Goal: Task Accomplishment & Management: Complete application form

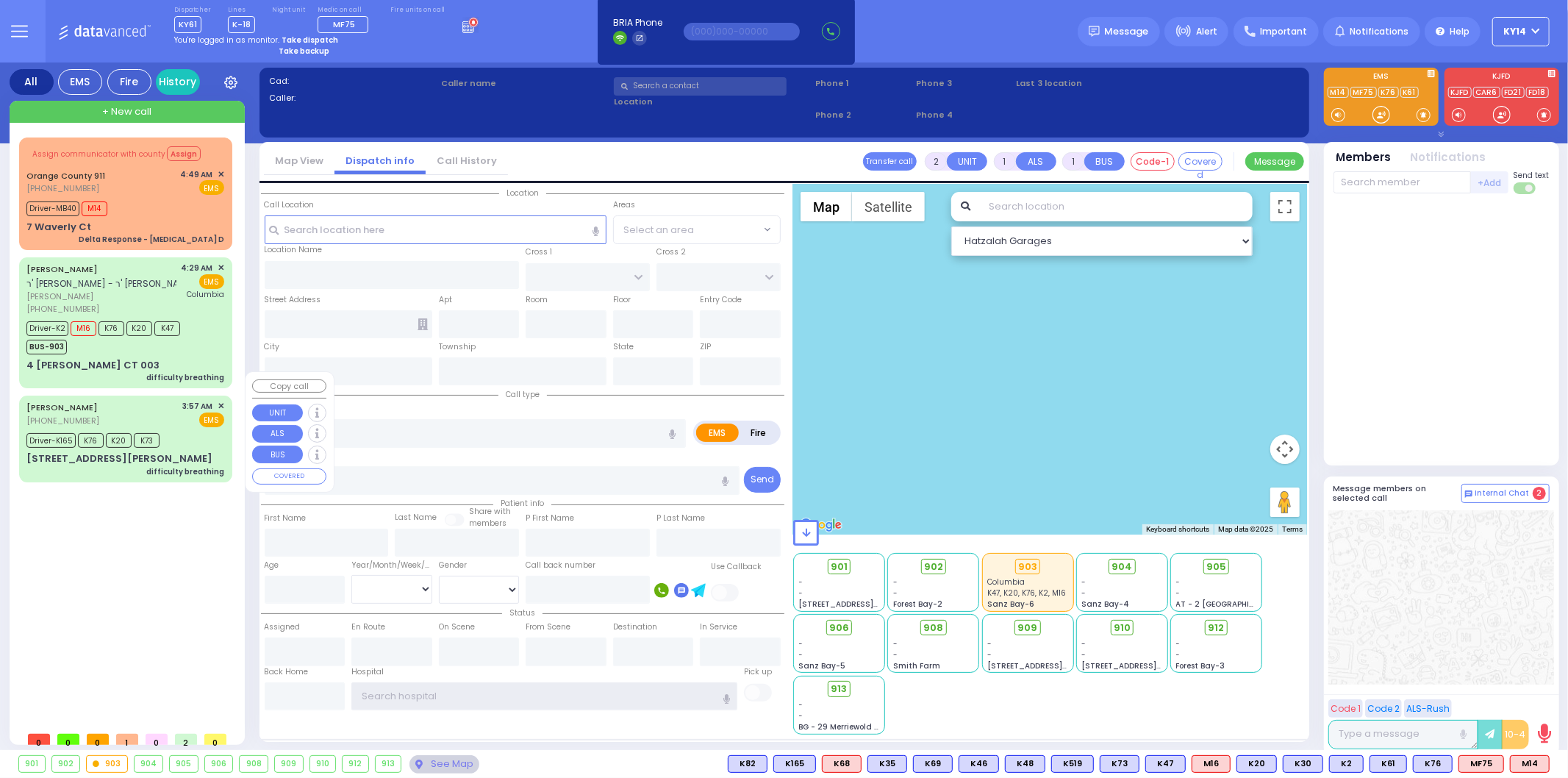
type input "ky14"
click at [156, 400] on div "[PERSON_NAME] [PHONE_NUMBER] 3:57 AM ✕ EMS" at bounding box center [125, 413] width 198 height 27
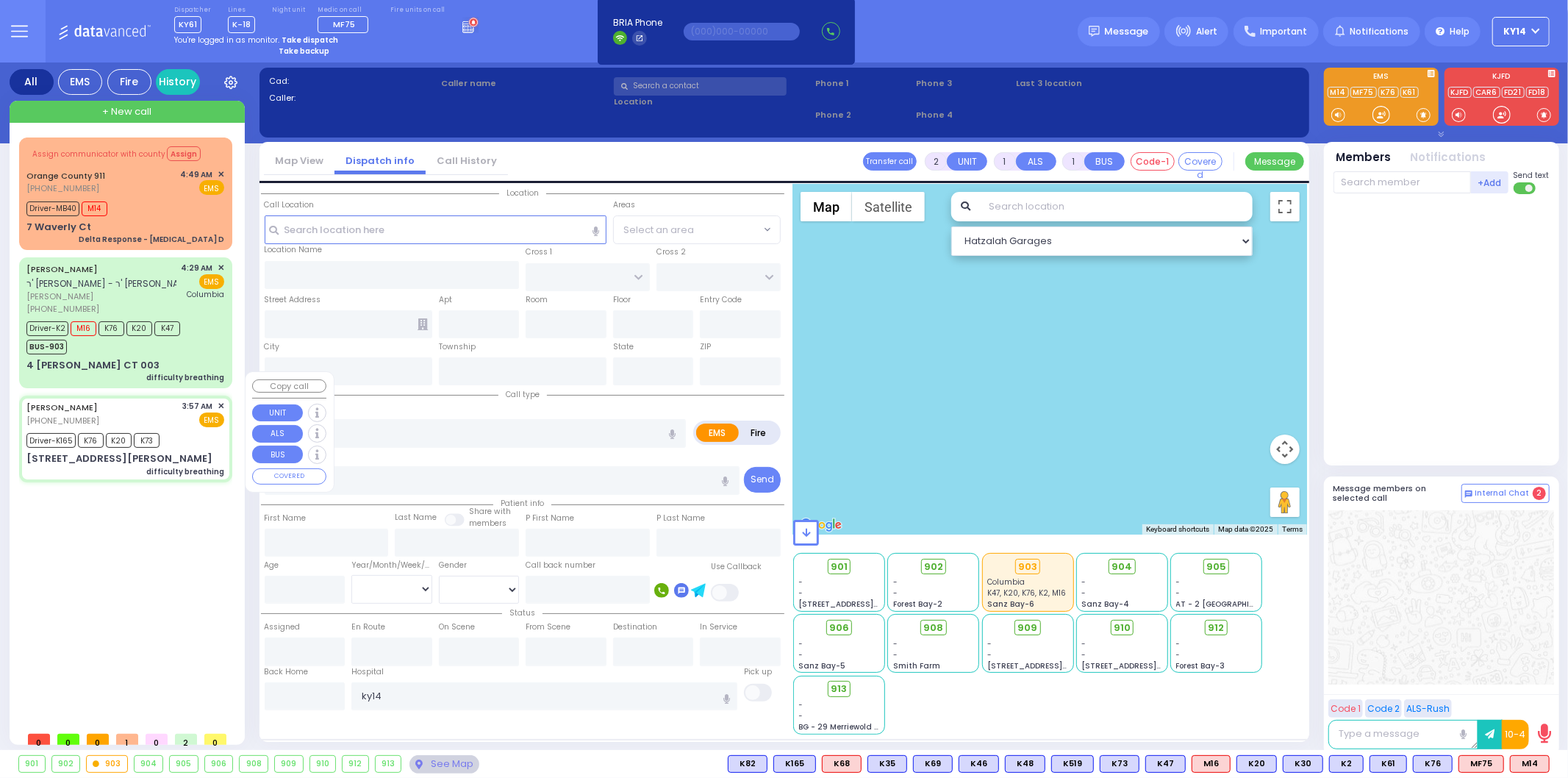
type input "6"
select select
type input "difficulty breathing"
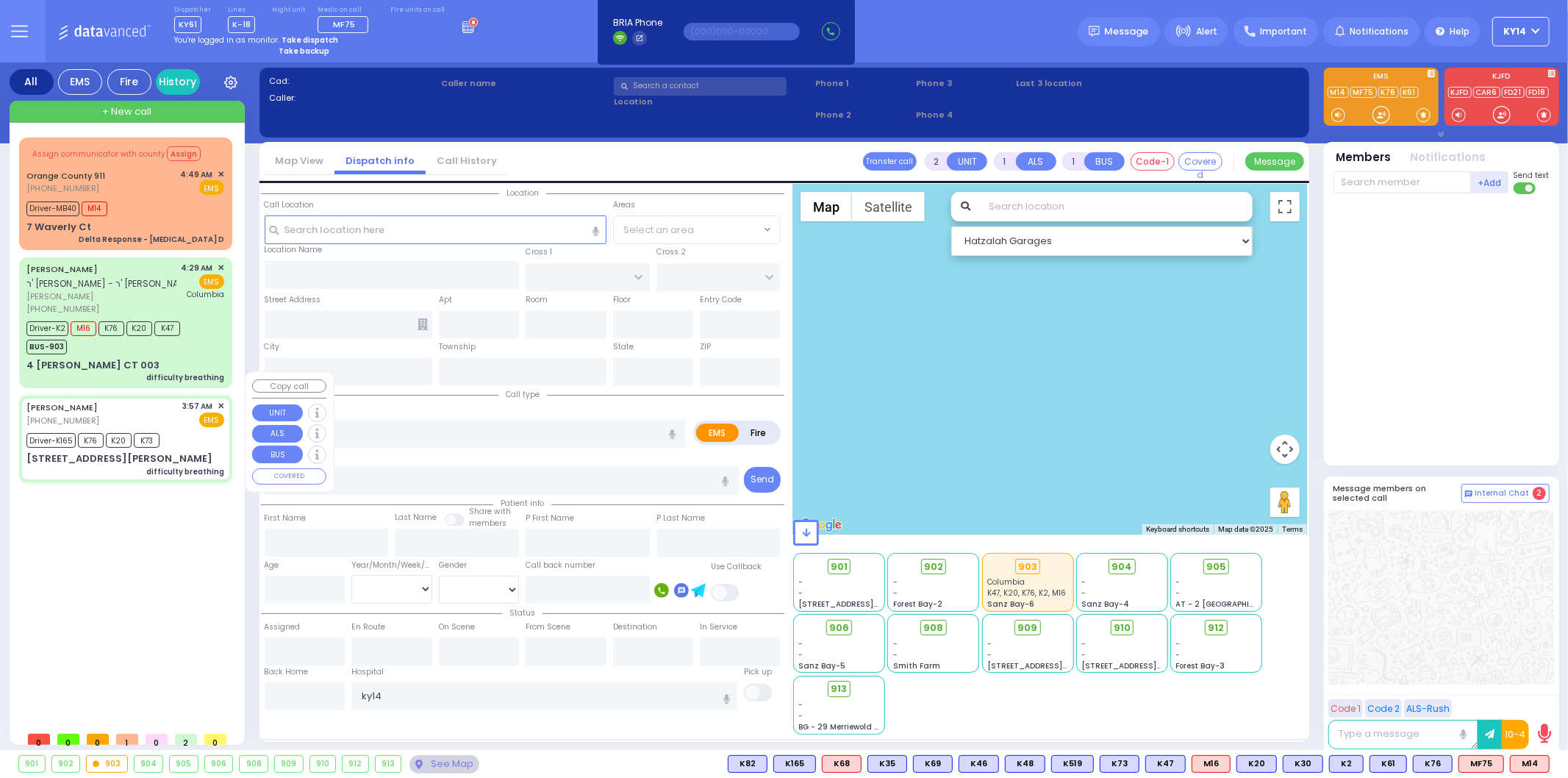
radio input "true"
type input "[PERSON_NAME]"
type input "BICKEL"
type input "Perele"
type input "[PERSON_NAME]"
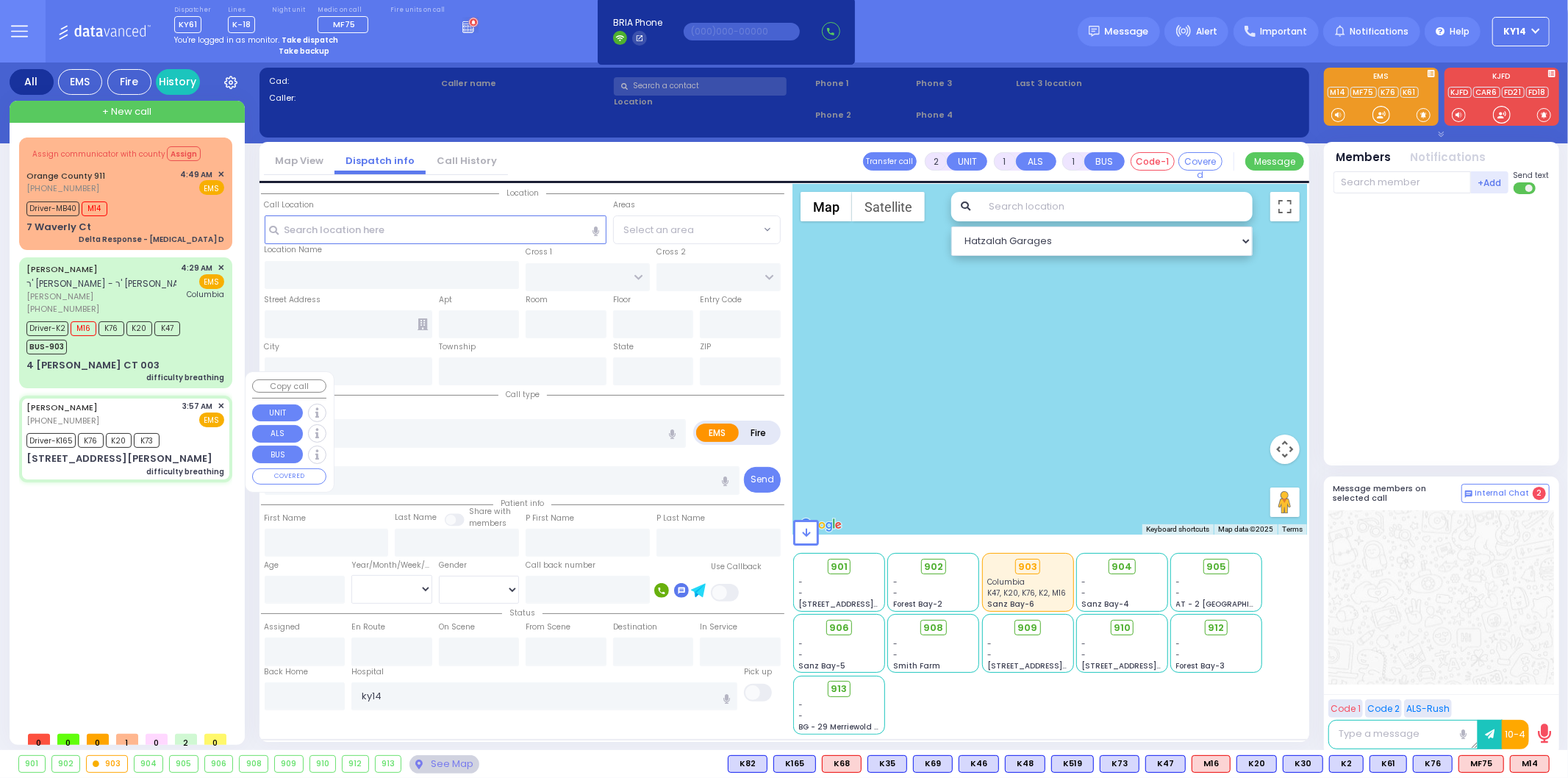
type input "20"
select select "Year"
select select "[DEMOGRAPHIC_DATA]"
type input "03:57"
type input "03:59"
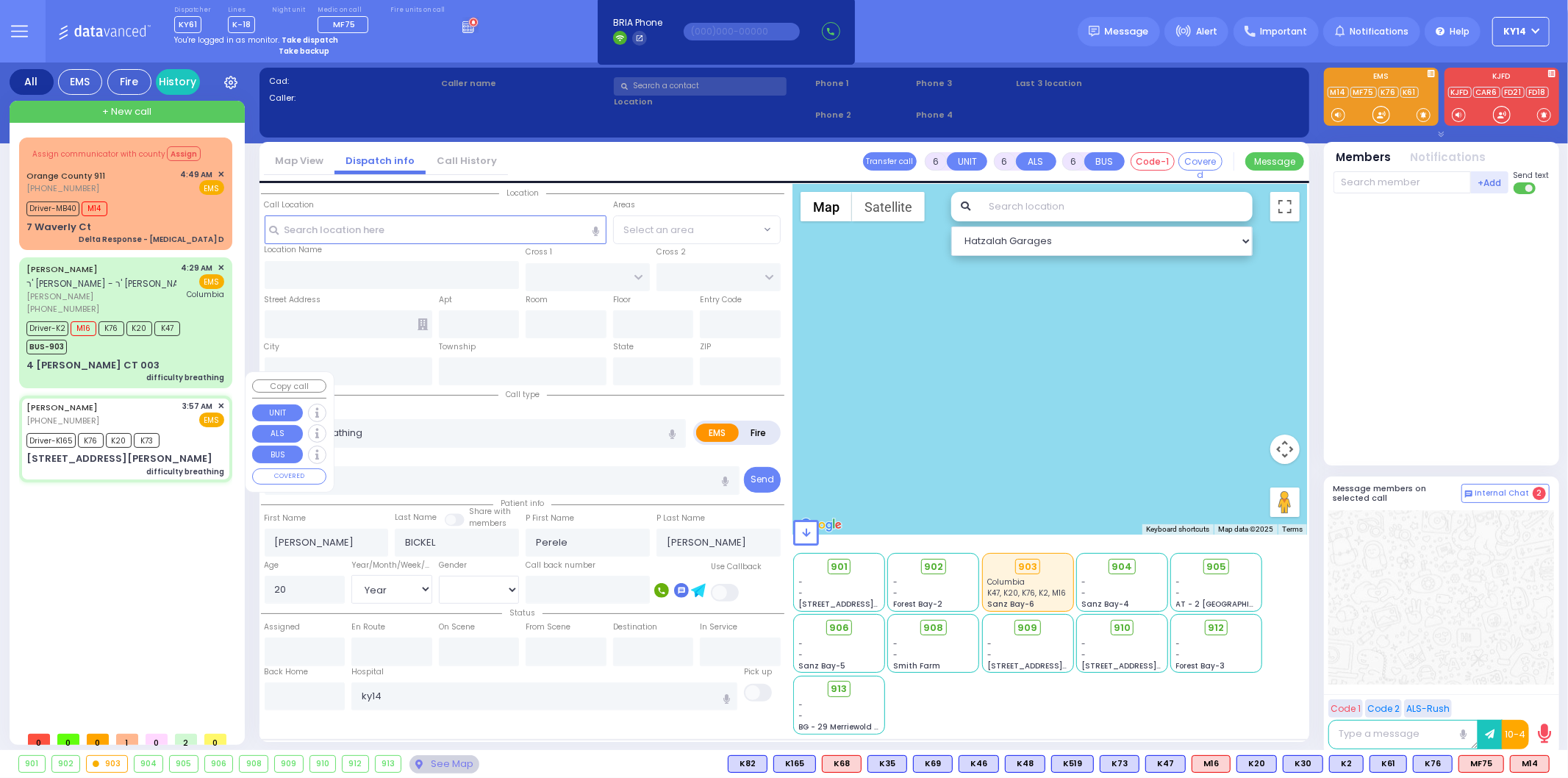
type input "04:05"
type input "04:36"
type input "04:55"
type input "05:08"
type input "[GEOGRAPHIC_DATA] [STREET_ADDRESS]"
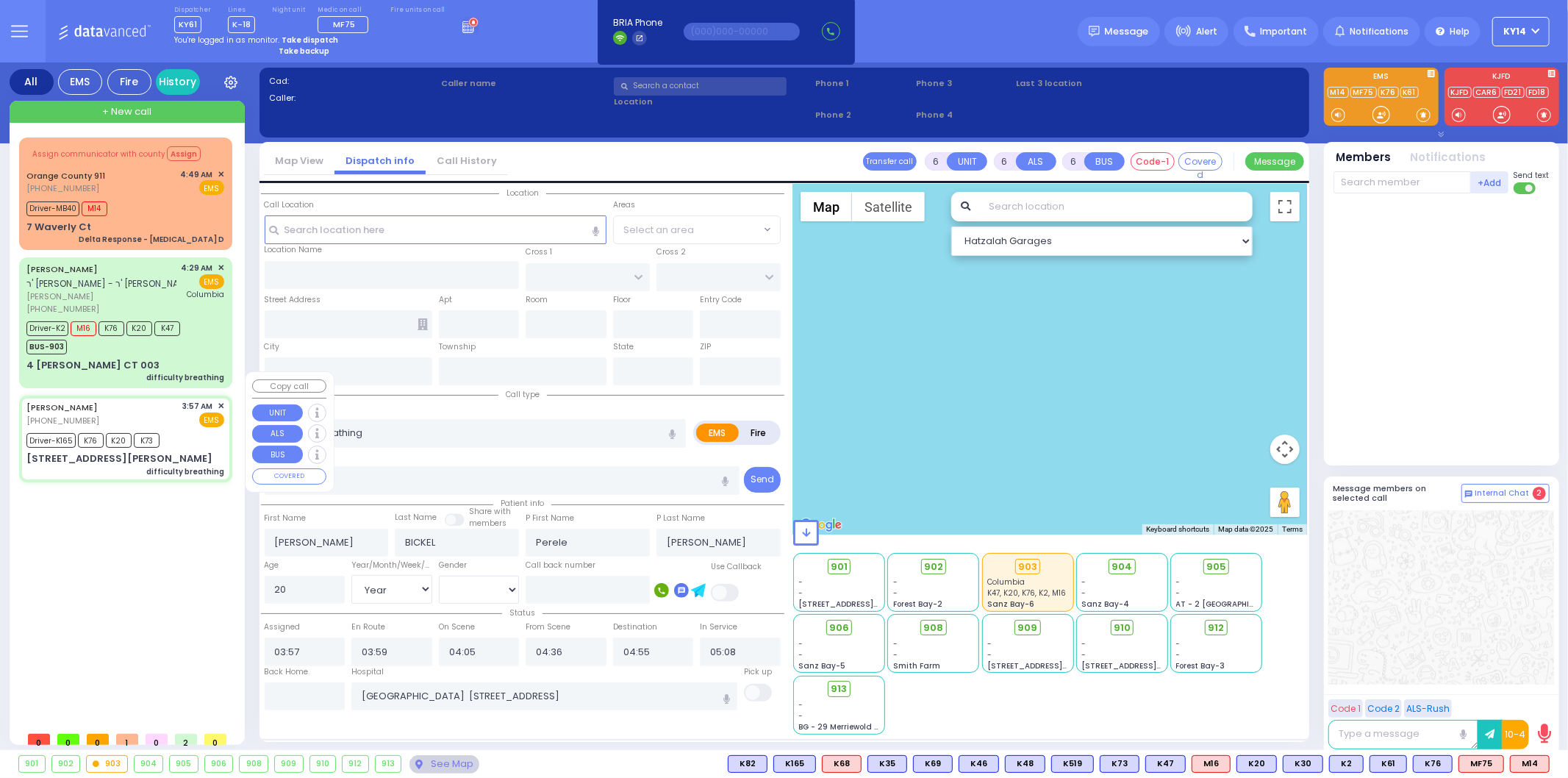
select select "Hatzalah Garages"
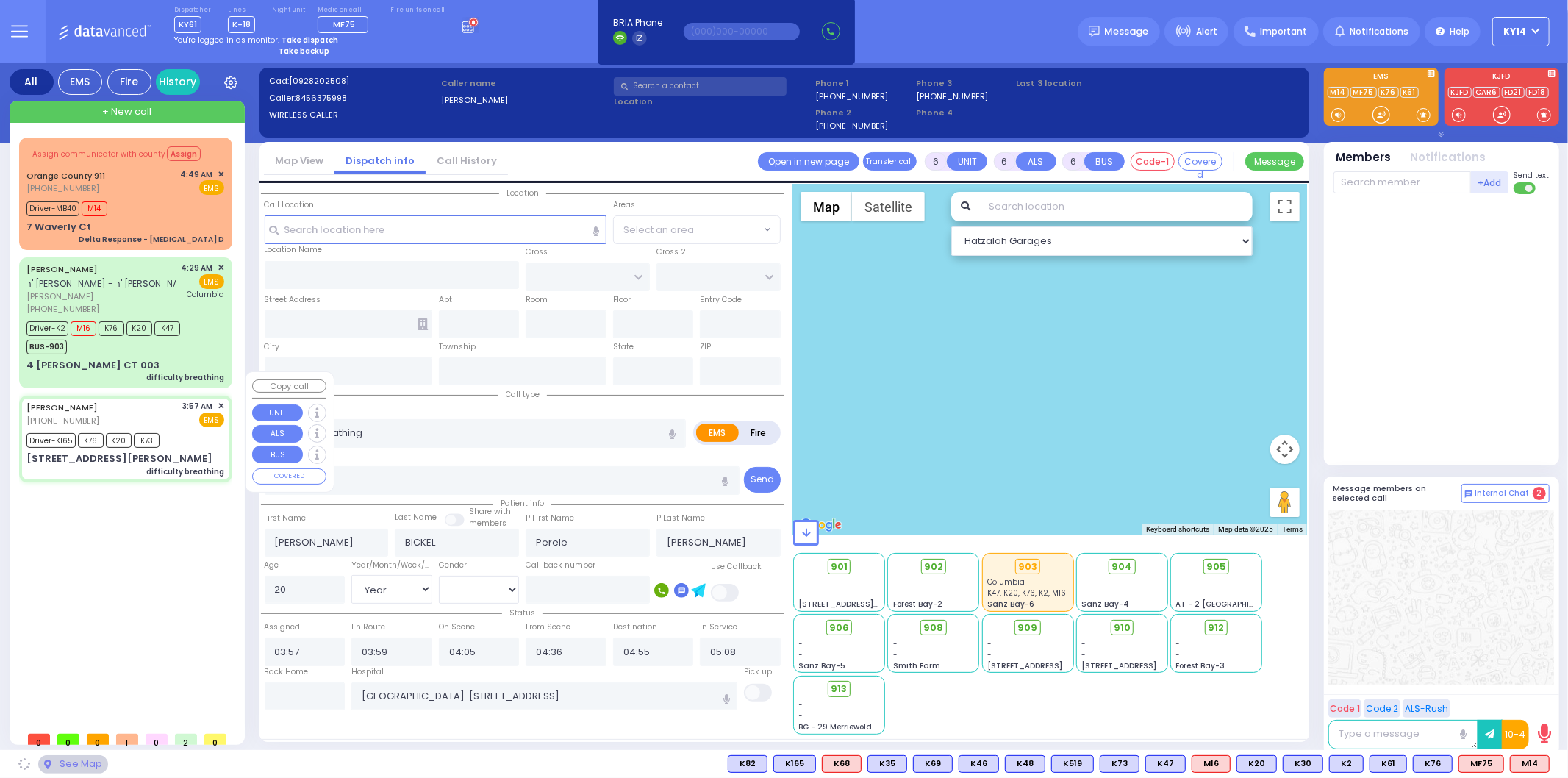
type input "SATMAR DR"
type input "[PERSON_NAME] COURT"
type input "13 HAYES CT"
type input "202"
type input "Monroe"
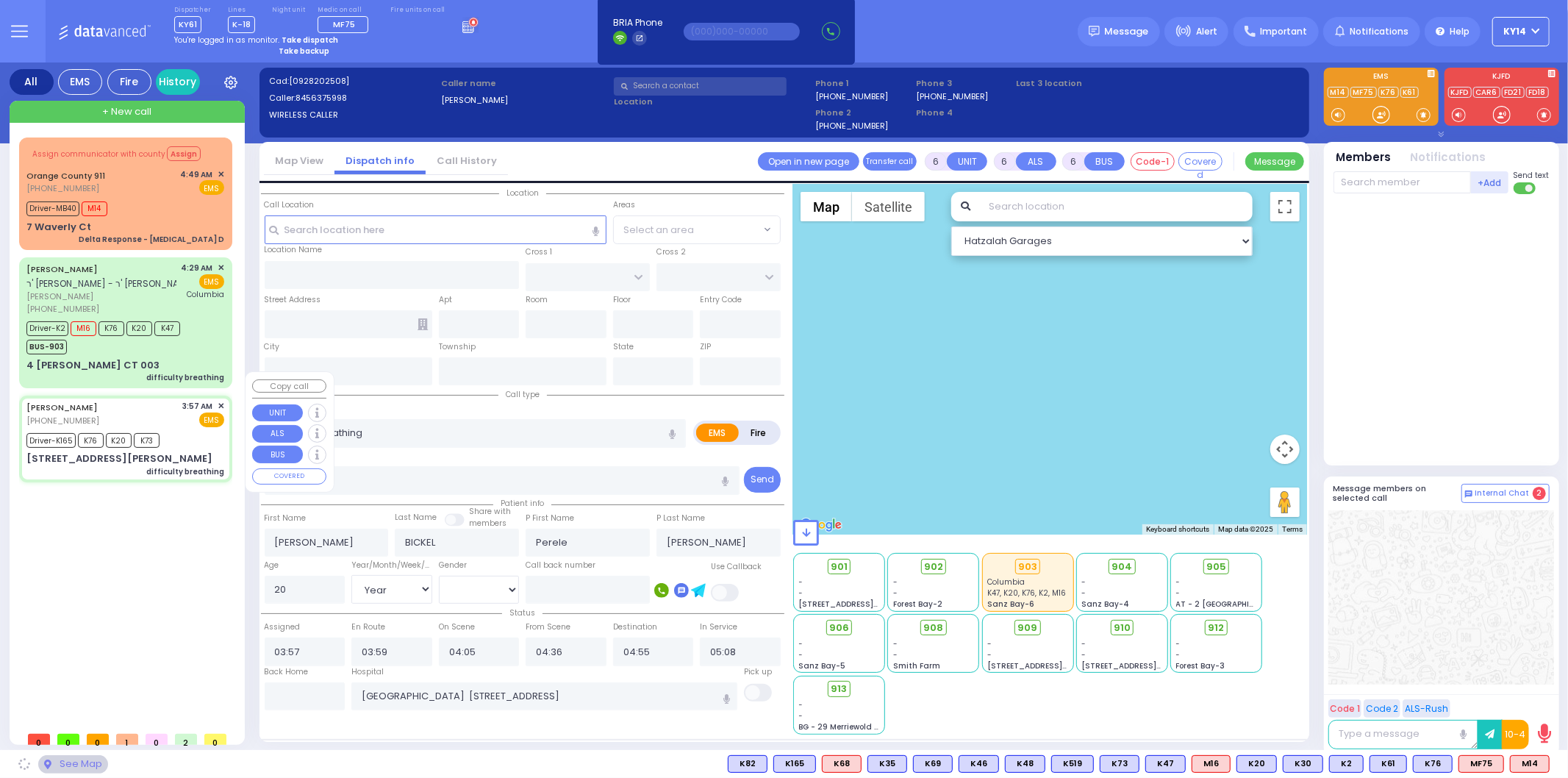
type input "[US_STATE]"
type input "10950"
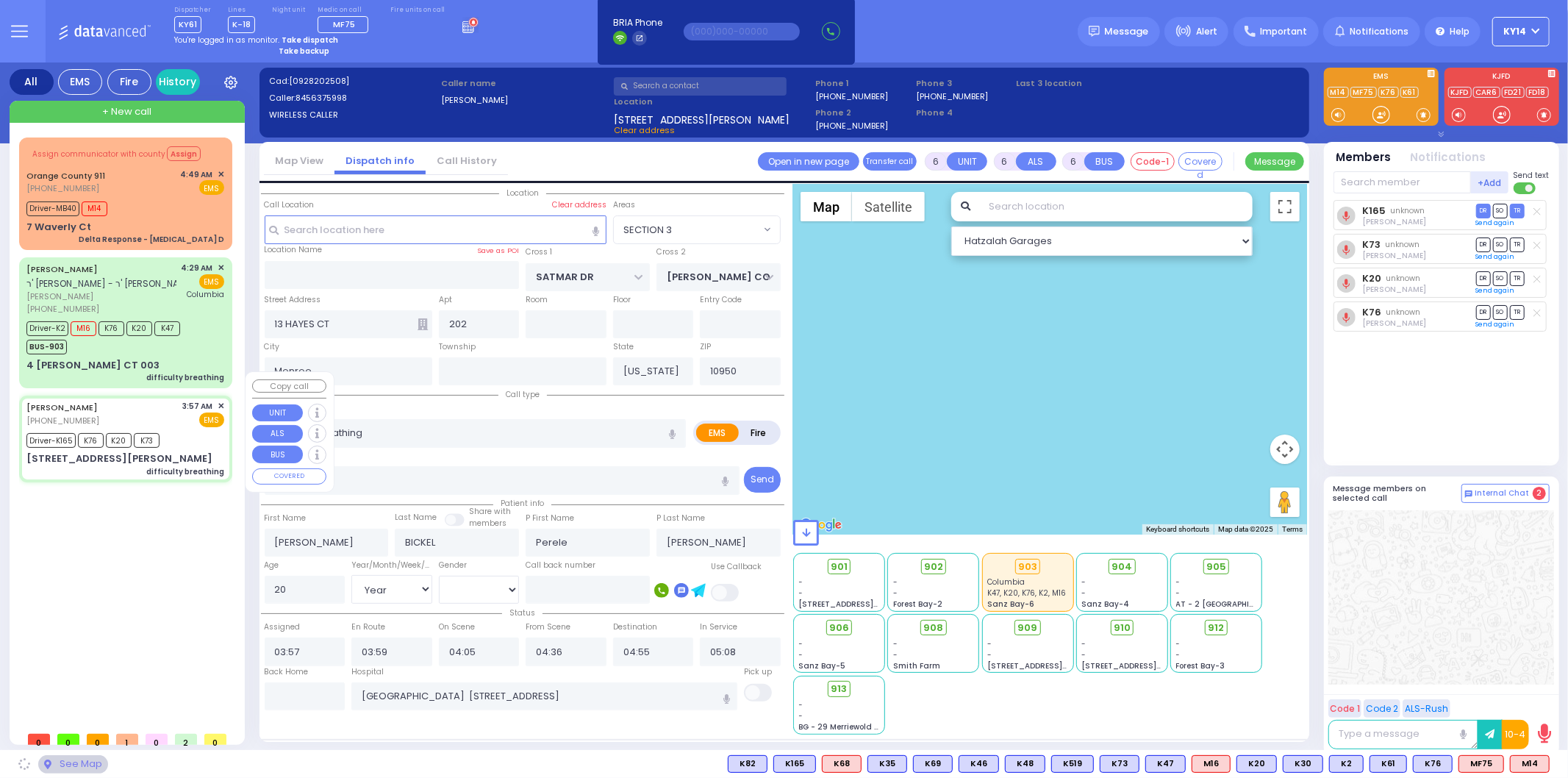
select select "SECTION 3"
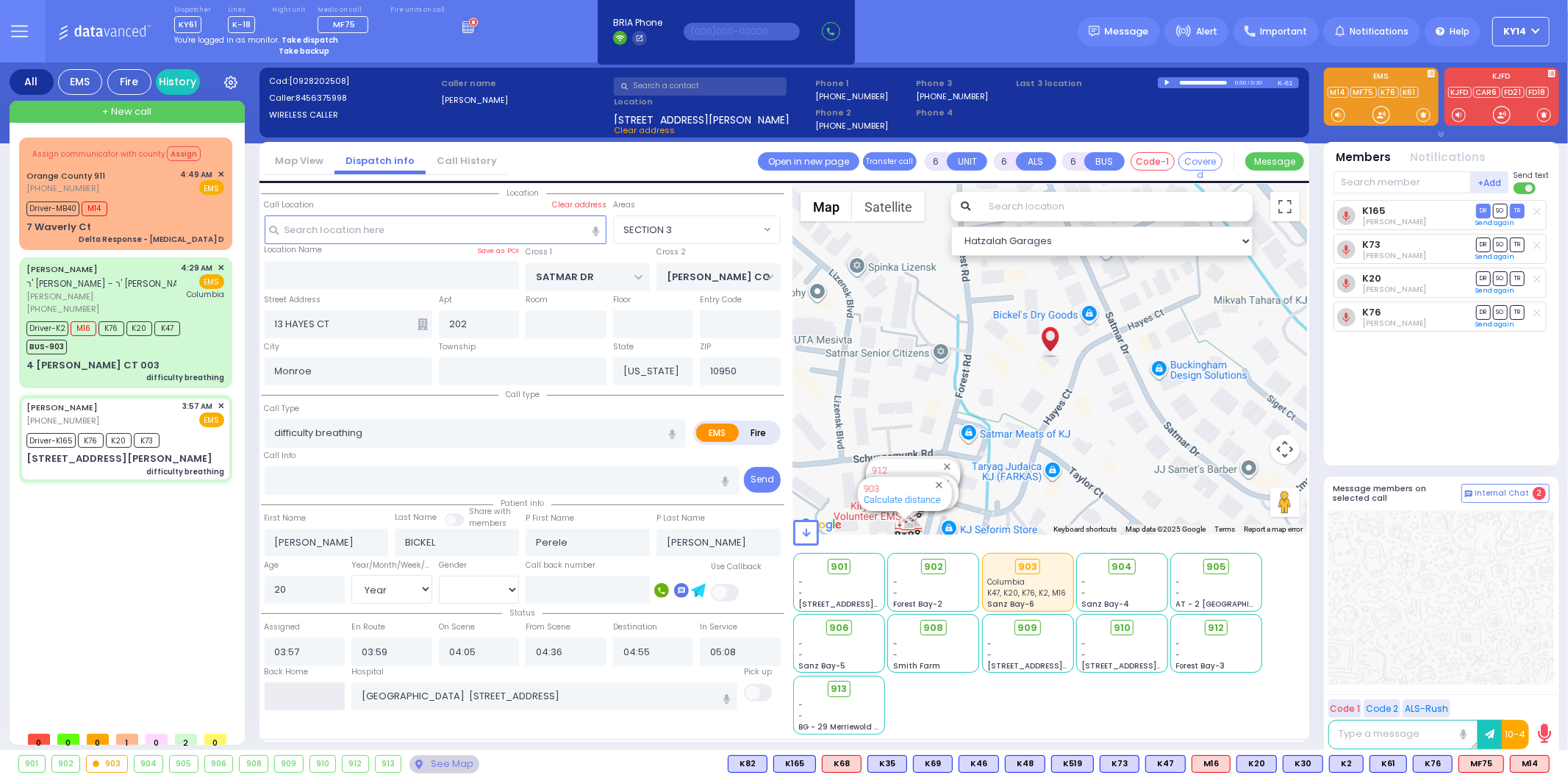
click at [316, 694] on input "text" at bounding box center [305, 696] width 81 height 28
click at [315, 694] on input "text" at bounding box center [305, 696] width 81 height 28
click at [309, 693] on input "text" at bounding box center [305, 696] width 81 height 28
click at [317, 694] on input "text" at bounding box center [305, 696] width 81 height 28
type input "06:34"
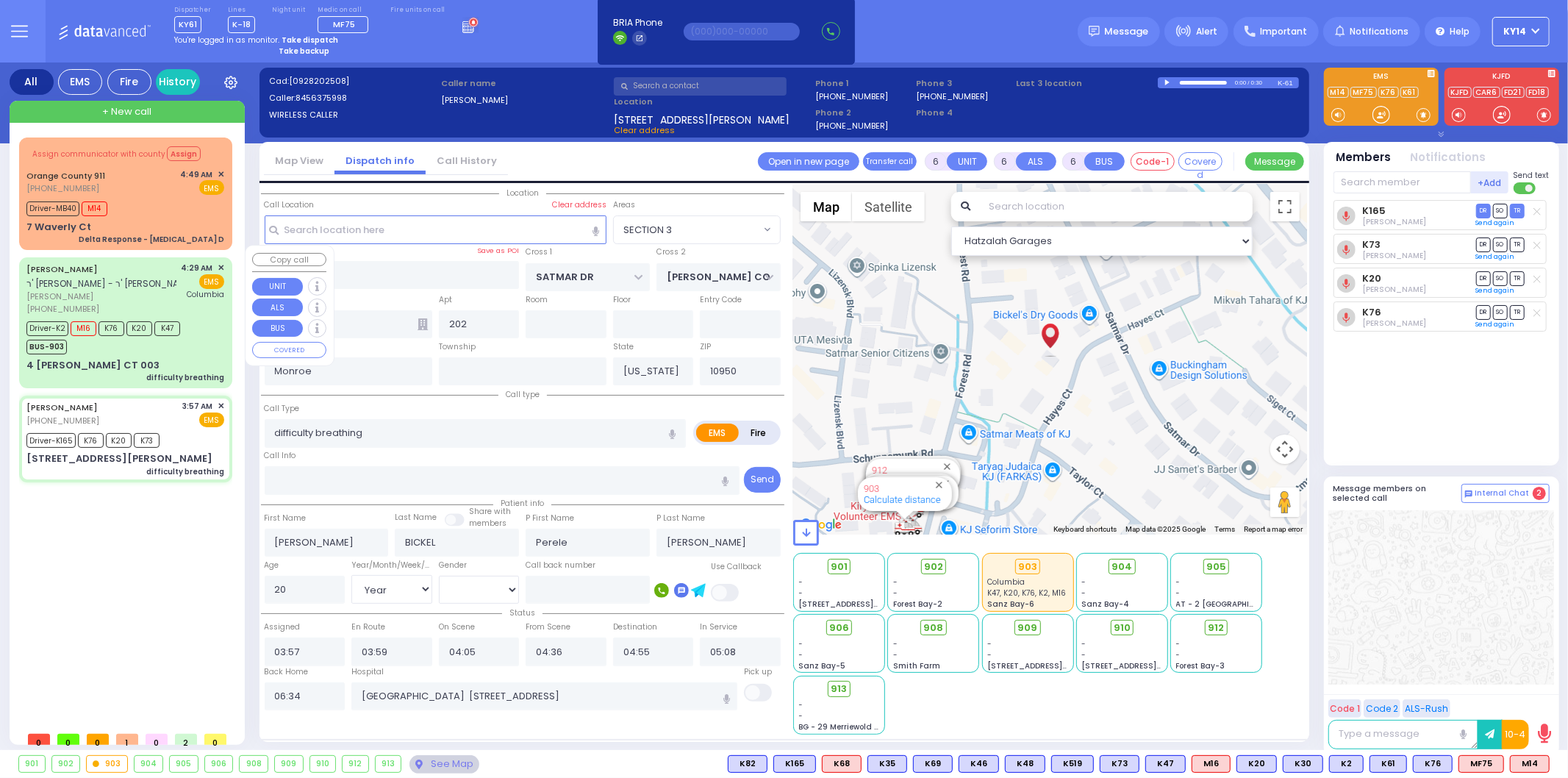
select select
radio input "true"
select select
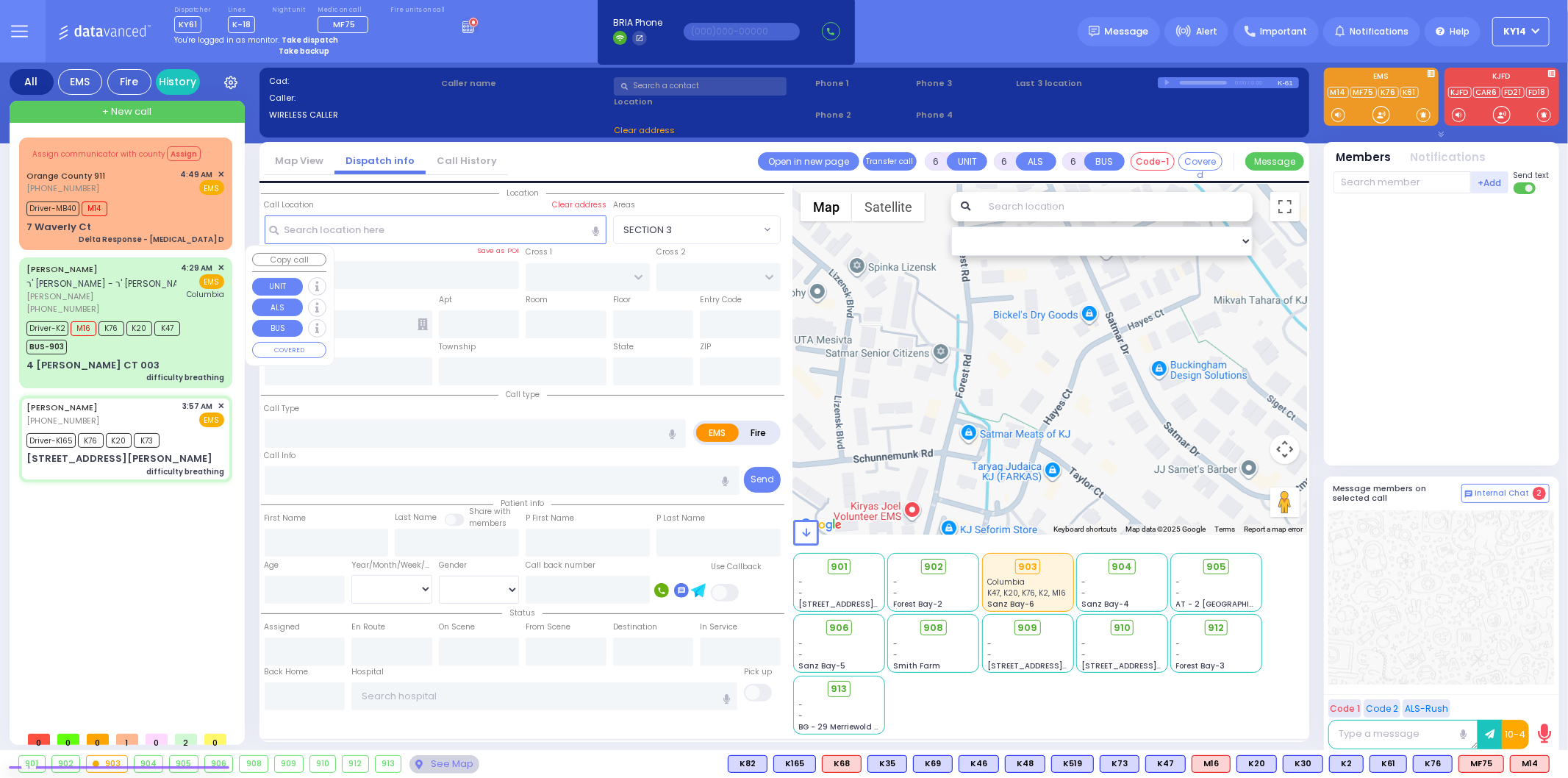
click at [136, 291] on span "[PERSON_NAME]" at bounding box center [101, 297] width 150 height 13
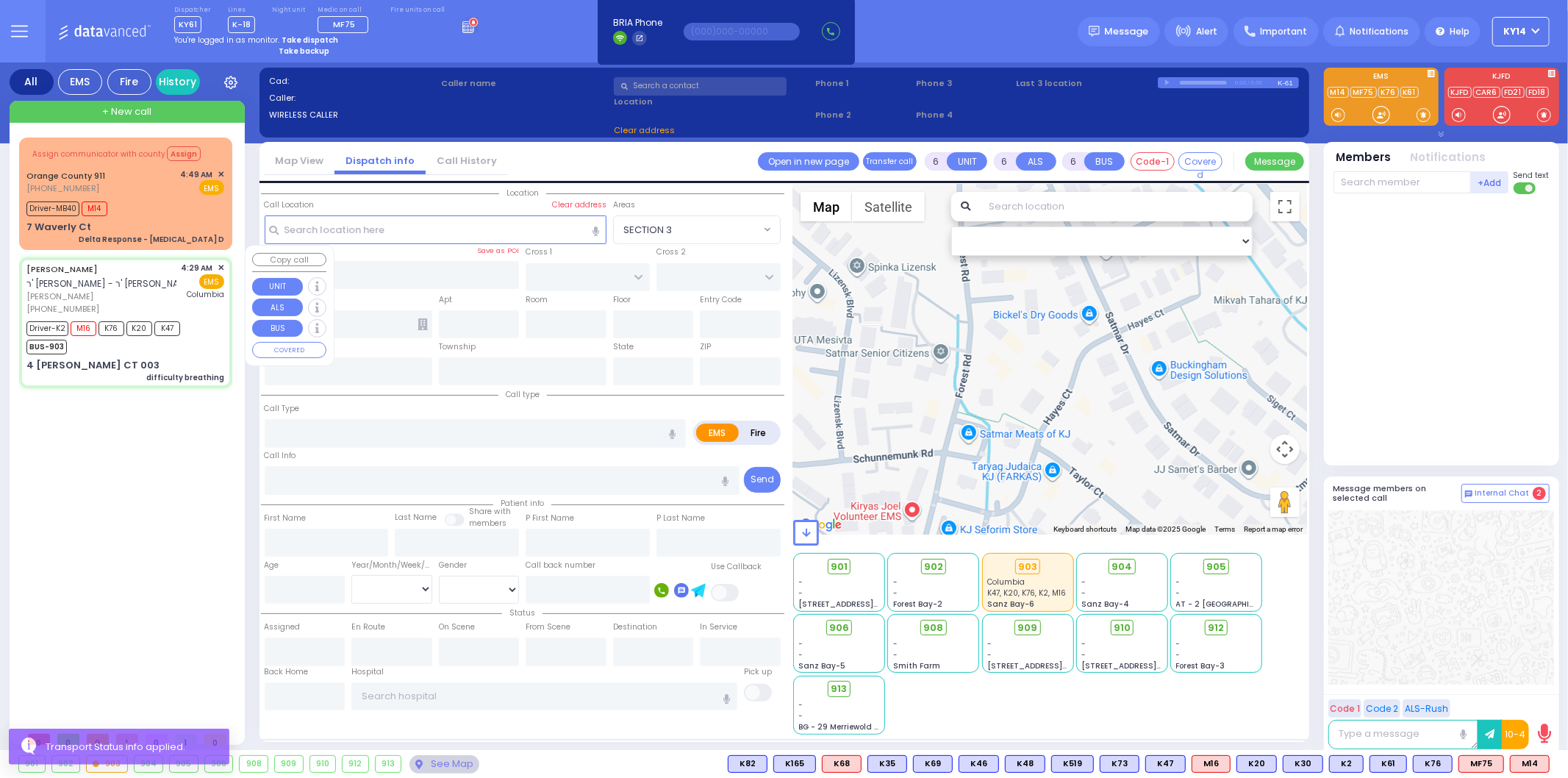
select select
type input "difficulty breathing"
radio input "true"
type input "SHIMON"
type input "WIEDER"
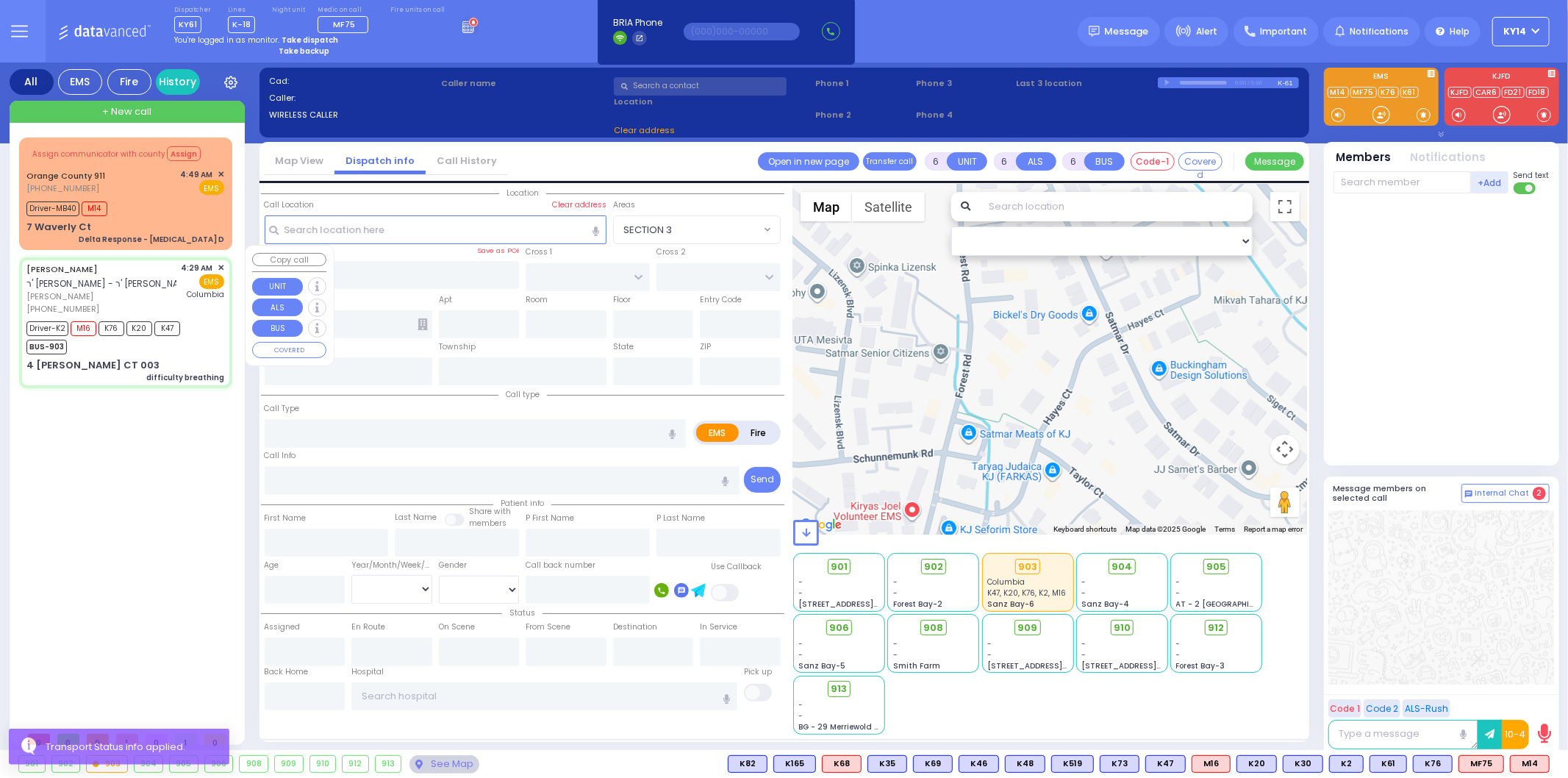
type input "[PERSON_NAME]"
type input "Wieder"
type input "3"
select select "Month"
select select "[DEMOGRAPHIC_DATA]"
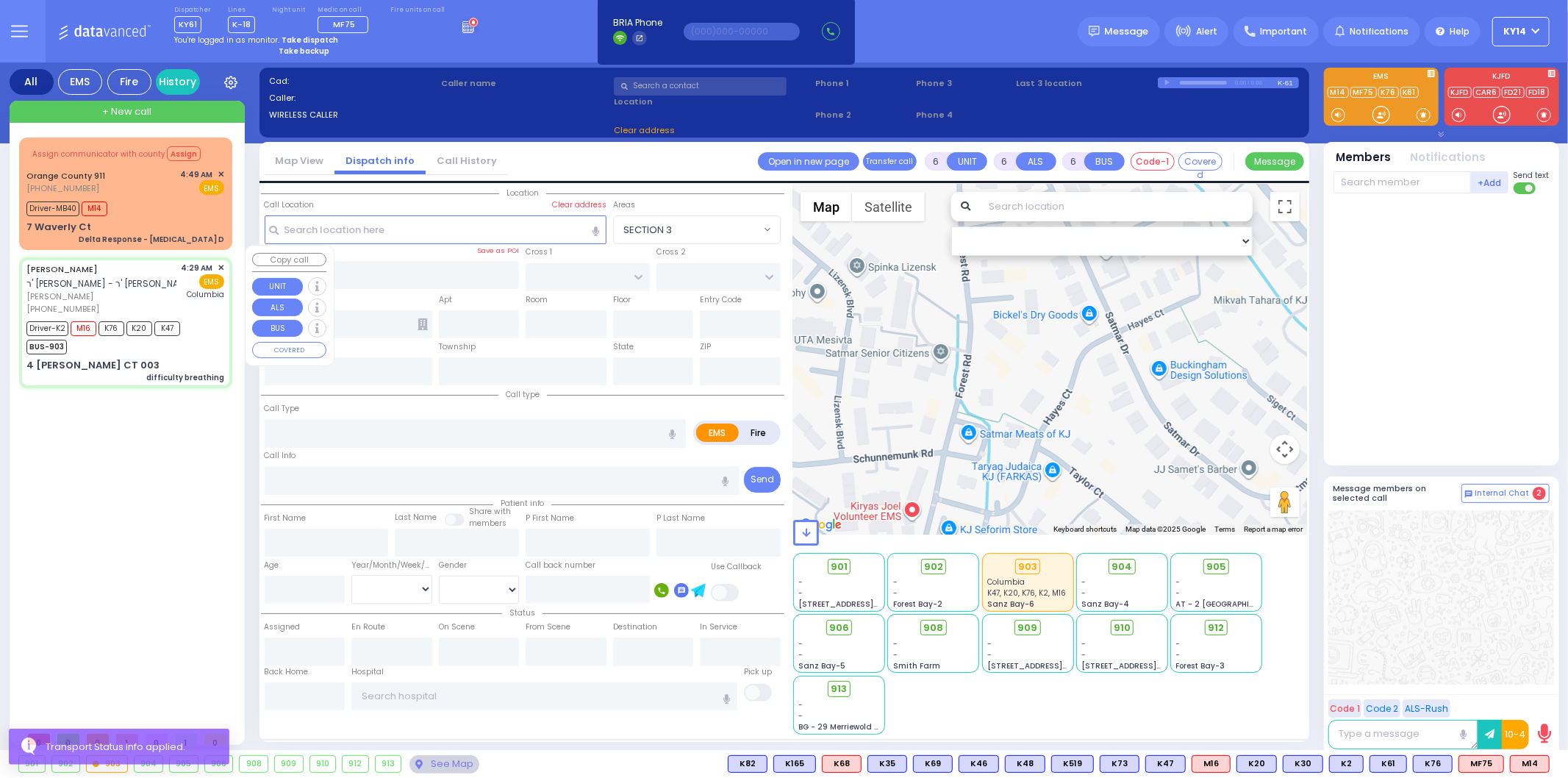
type input "04:29"
type input "04:31"
type input "04:32"
type input "04:55"
type input "05:35"
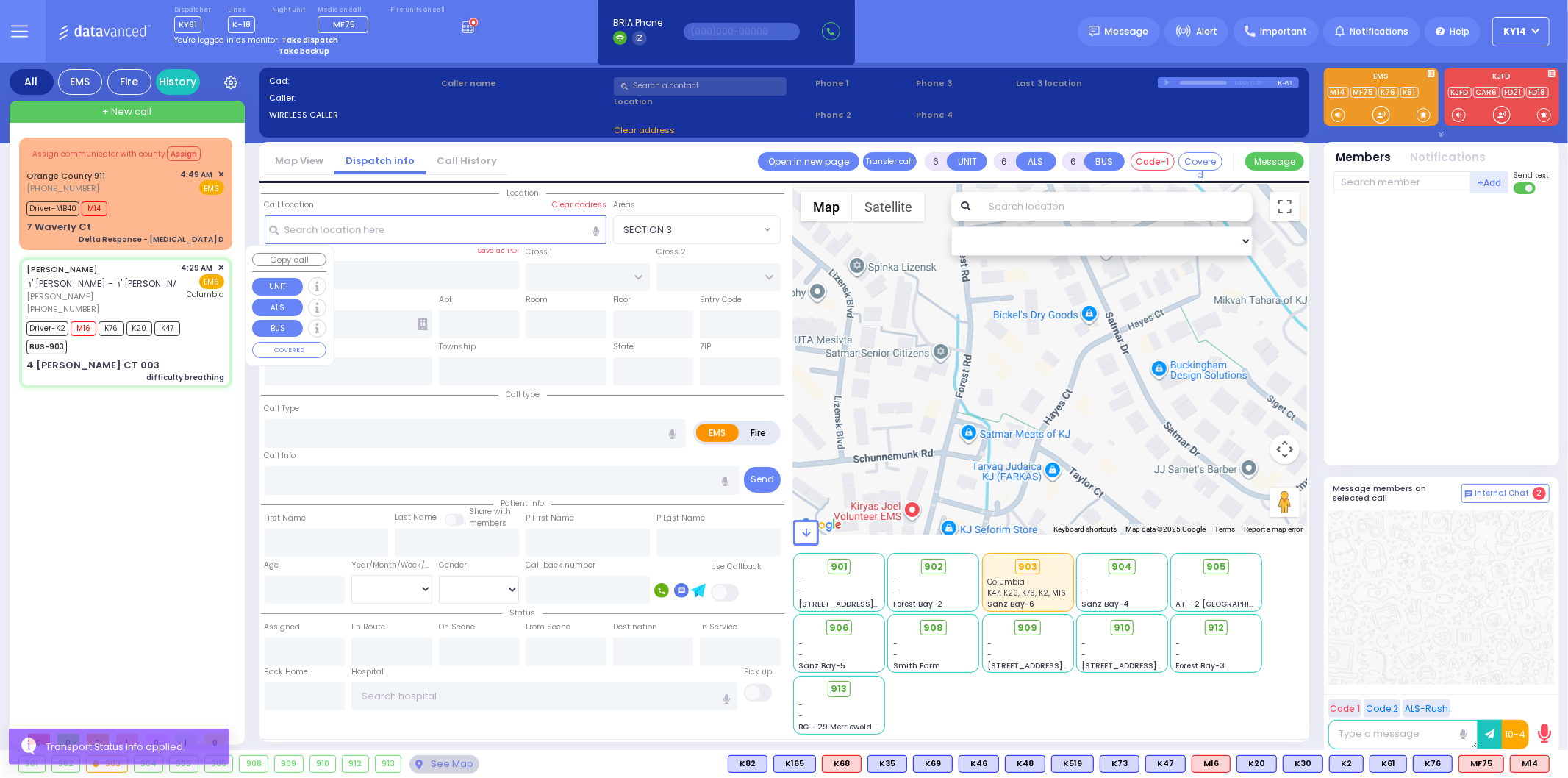
type input "05:55"
type input "[US_STATE][GEOGRAPHIC_DATA]- [GEOGRAPHIC_DATA]"
type input "ACRES RD"
type input "4 [PERSON_NAME] CT"
type input "003"
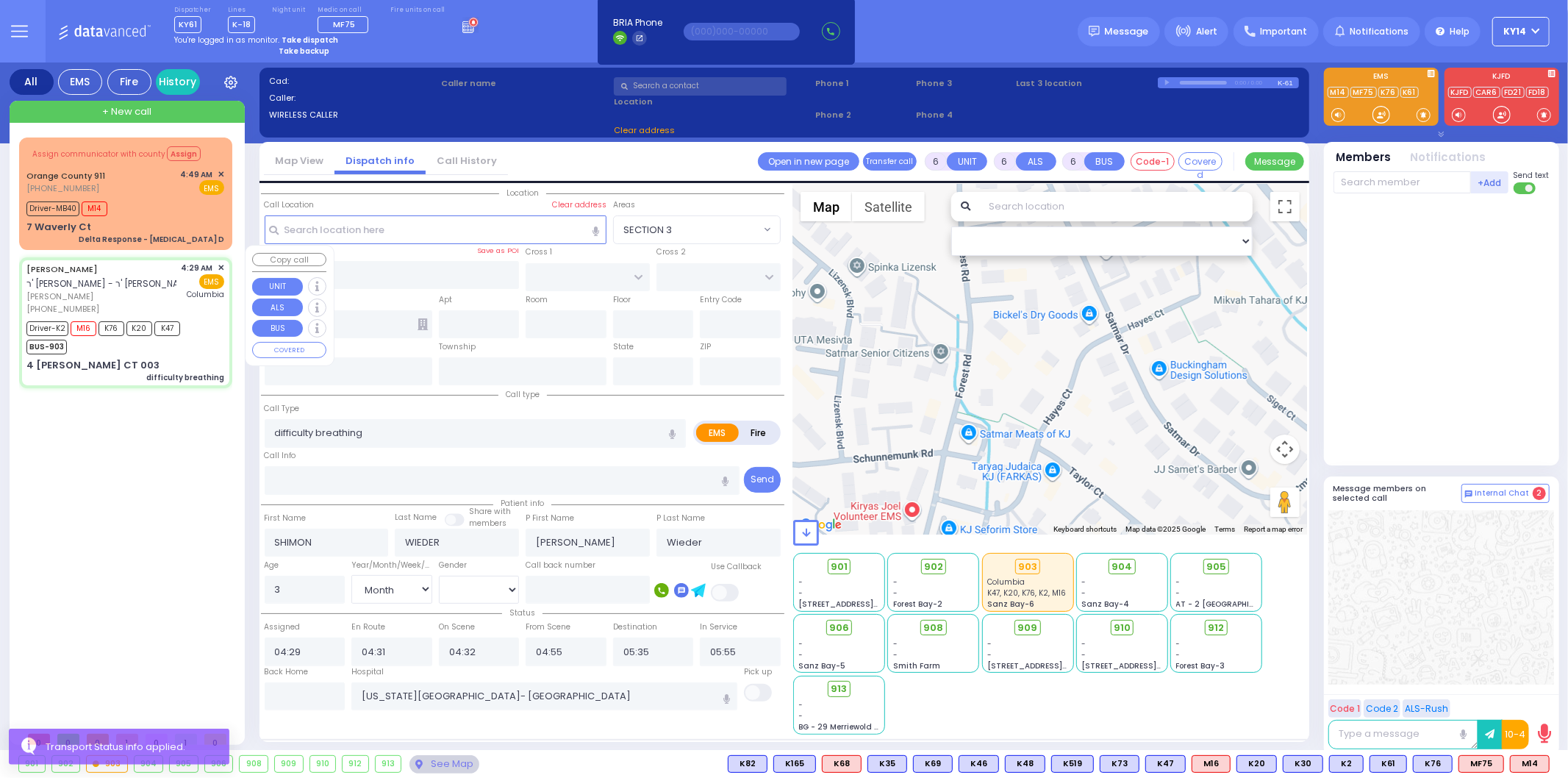
type input "[PERSON_NAME]"
type input "[US_STATE]"
type input "10950"
select select "Hatzalah Garages"
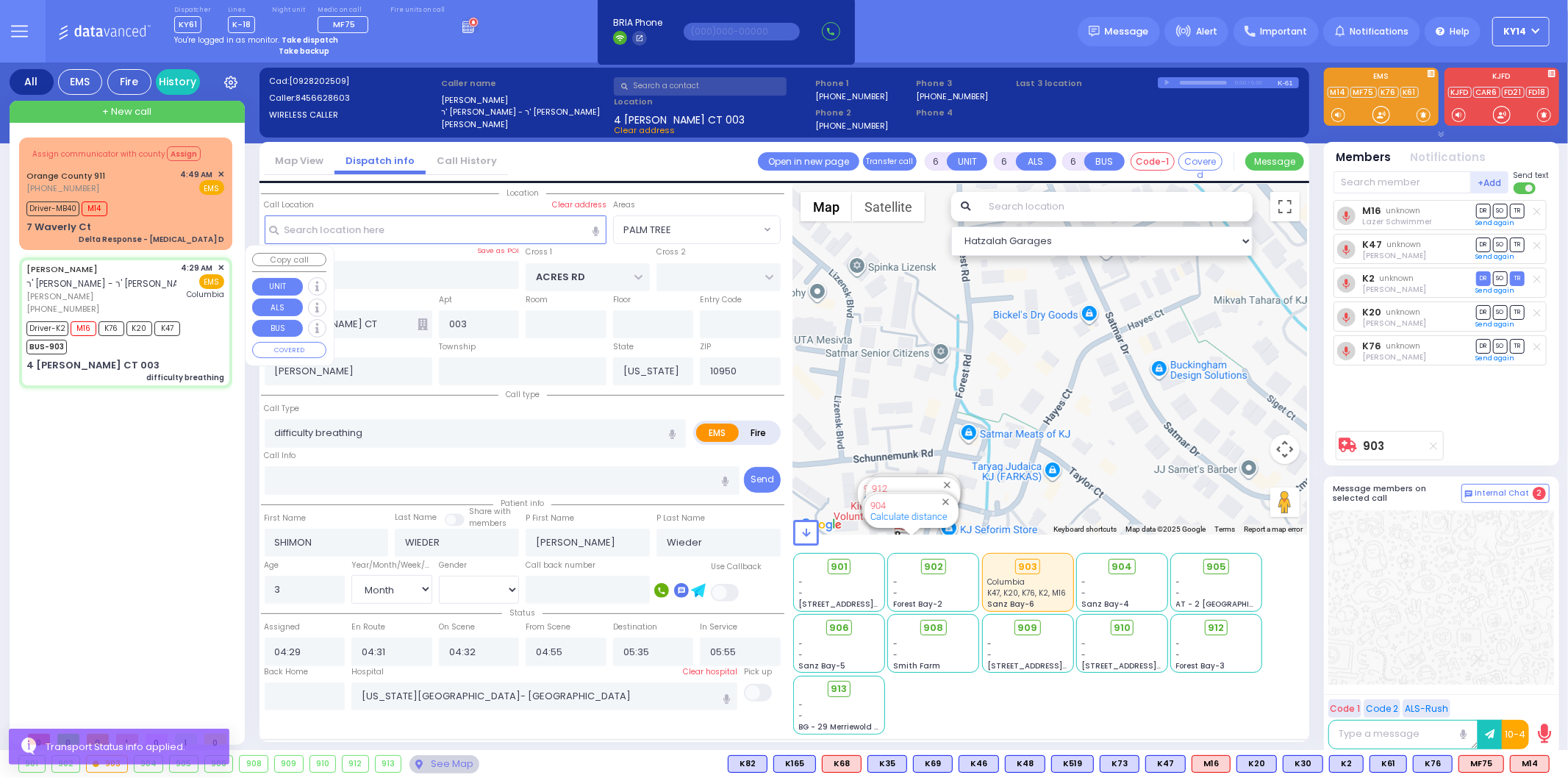
select select "PALM TREE"
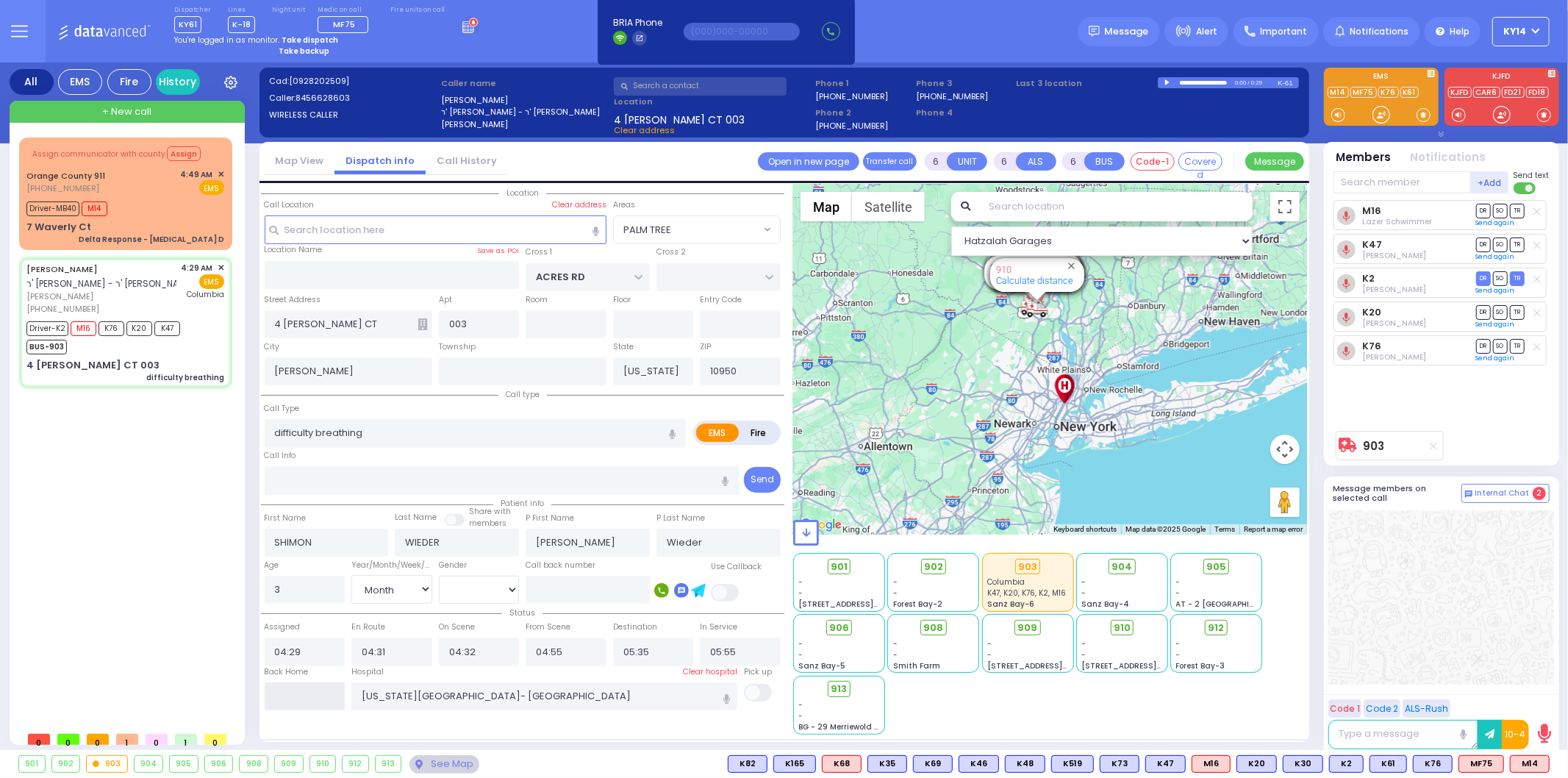
click at [310, 694] on input "text" at bounding box center [305, 696] width 81 height 28
click at [310, 693] on input "text" at bounding box center [305, 696] width 81 height 28
click at [317, 692] on input "text" at bounding box center [305, 696] width 81 height 28
click at [320, 694] on input "text" at bounding box center [305, 696] width 81 height 28
click at [318, 692] on input "text" at bounding box center [305, 696] width 81 height 28
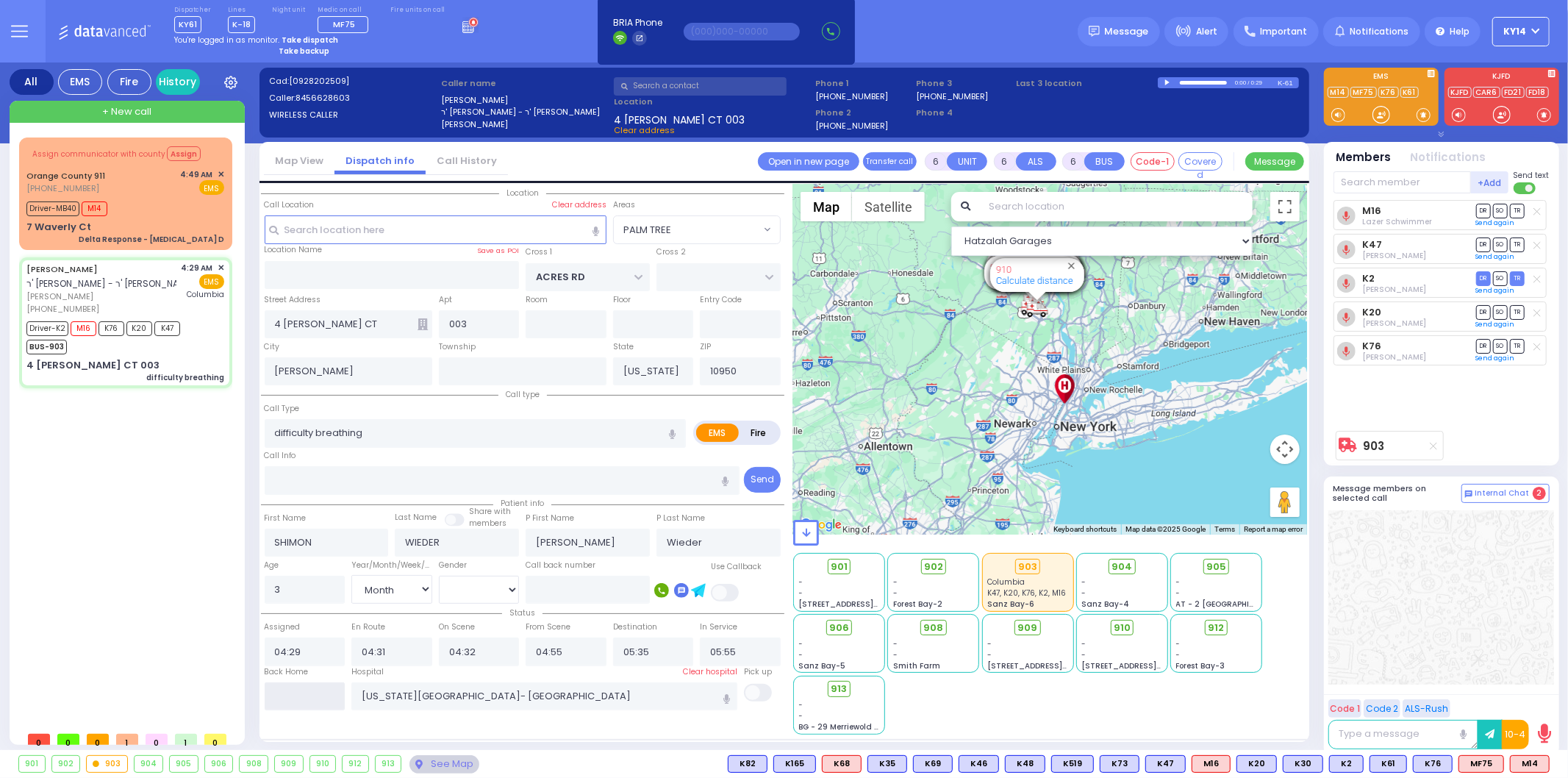
click at [318, 692] on input "text" at bounding box center [305, 696] width 81 height 28
type input "06:35"
select select
radio input "true"
select select
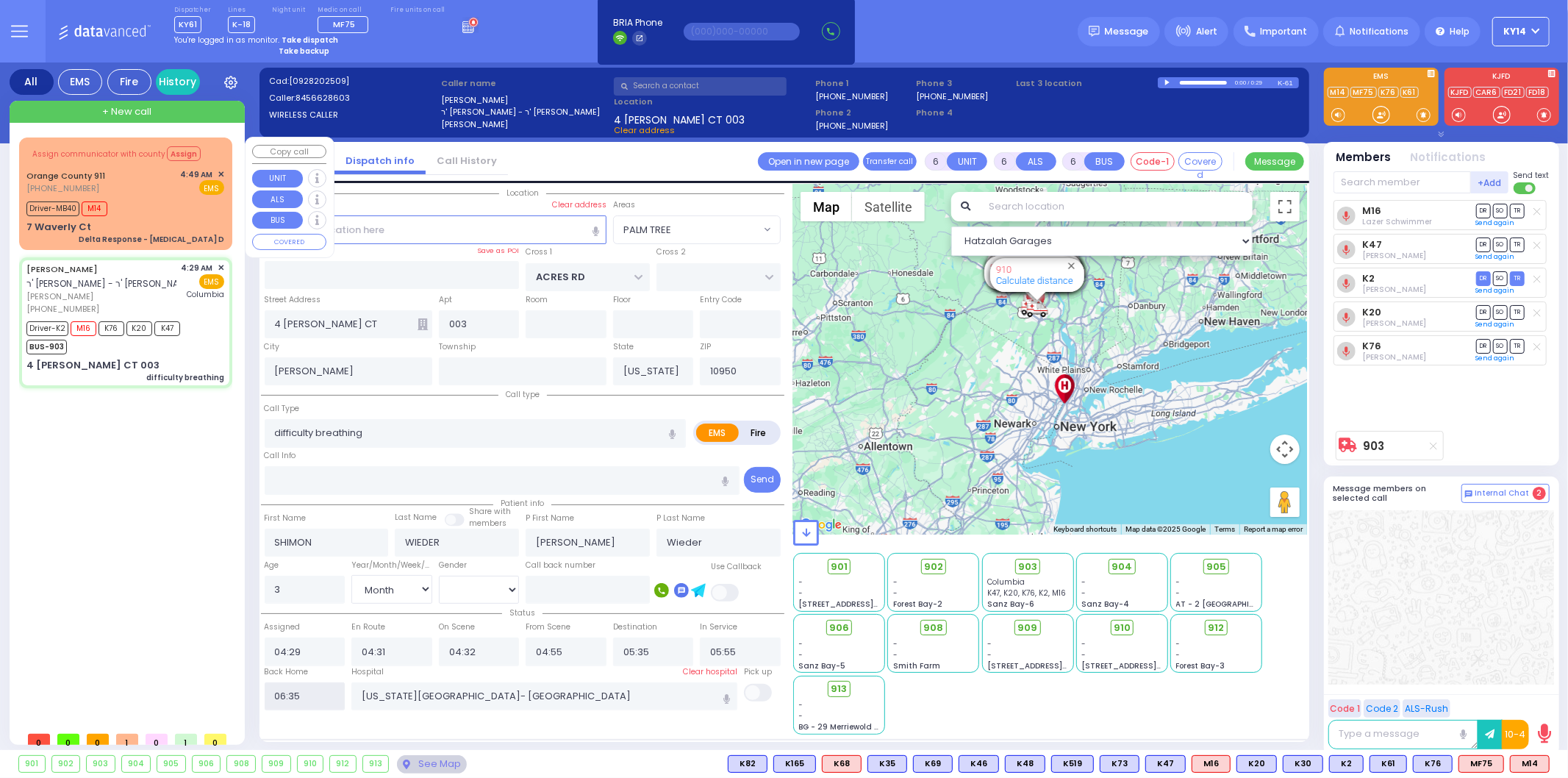
select select
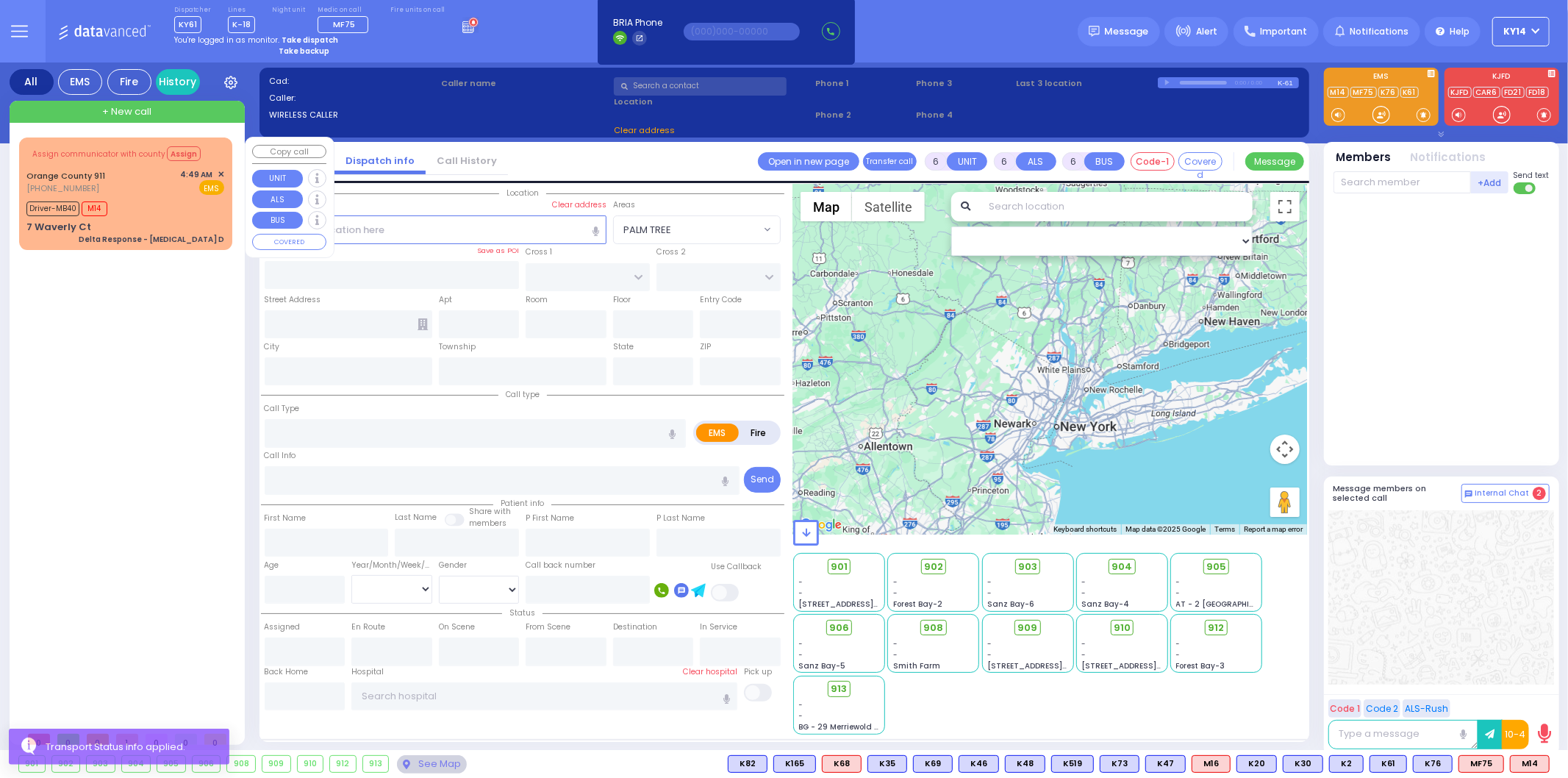
click at [141, 177] on div "Orange County 911 [PHONE_NUMBER] 4:49 AM ✕ EMS" at bounding box center [125, 182] width 198 height 27
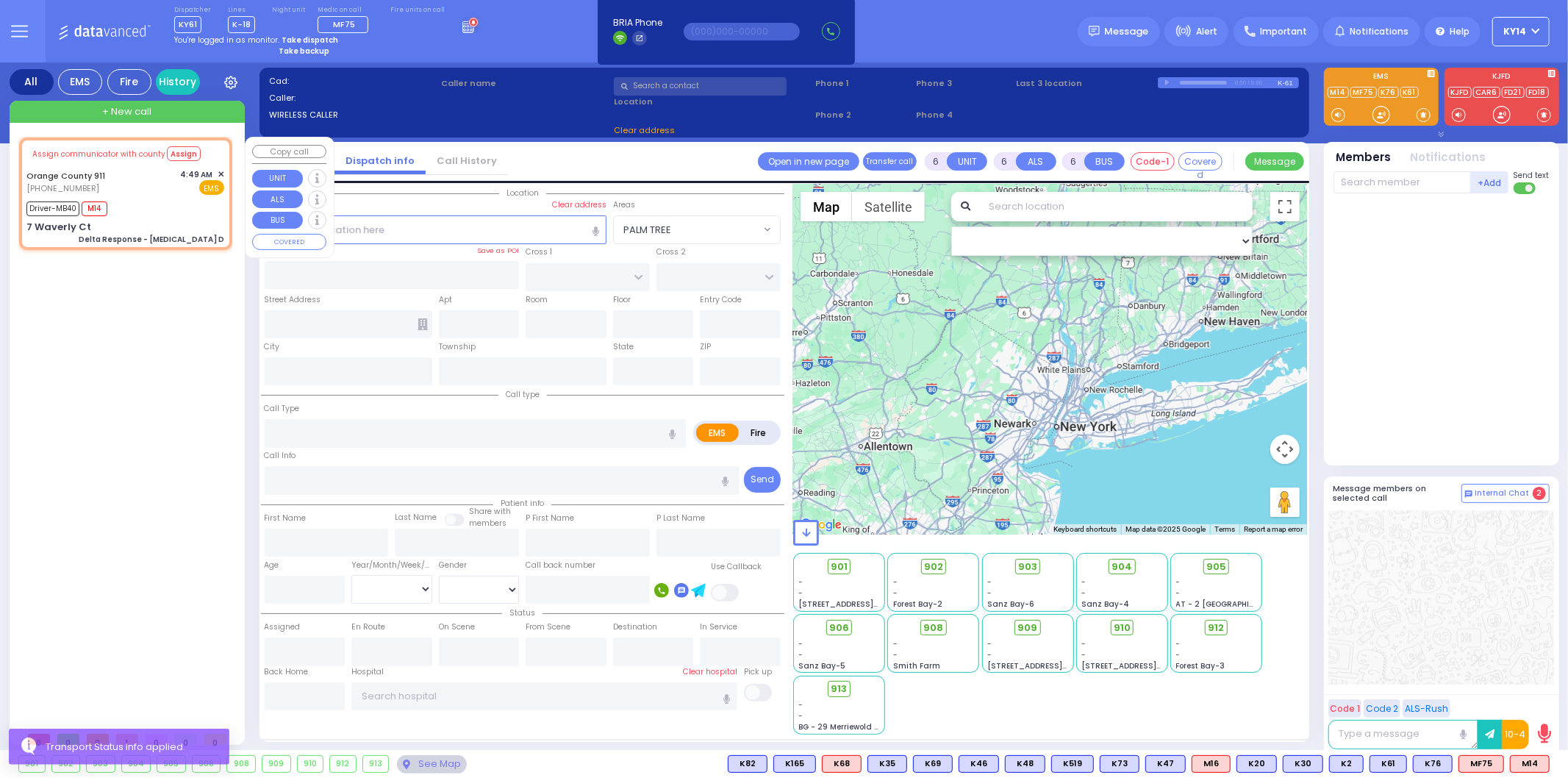
select select
type input "Delta Response - [MEDICAL_DATA] D"
radio input "true"
type input "Nature: : Delta Response - [MEDICAL_DATA] D Address: : [STREET_ADDRESS]: : [GEO…"
type input "[PERSON_NAME]"
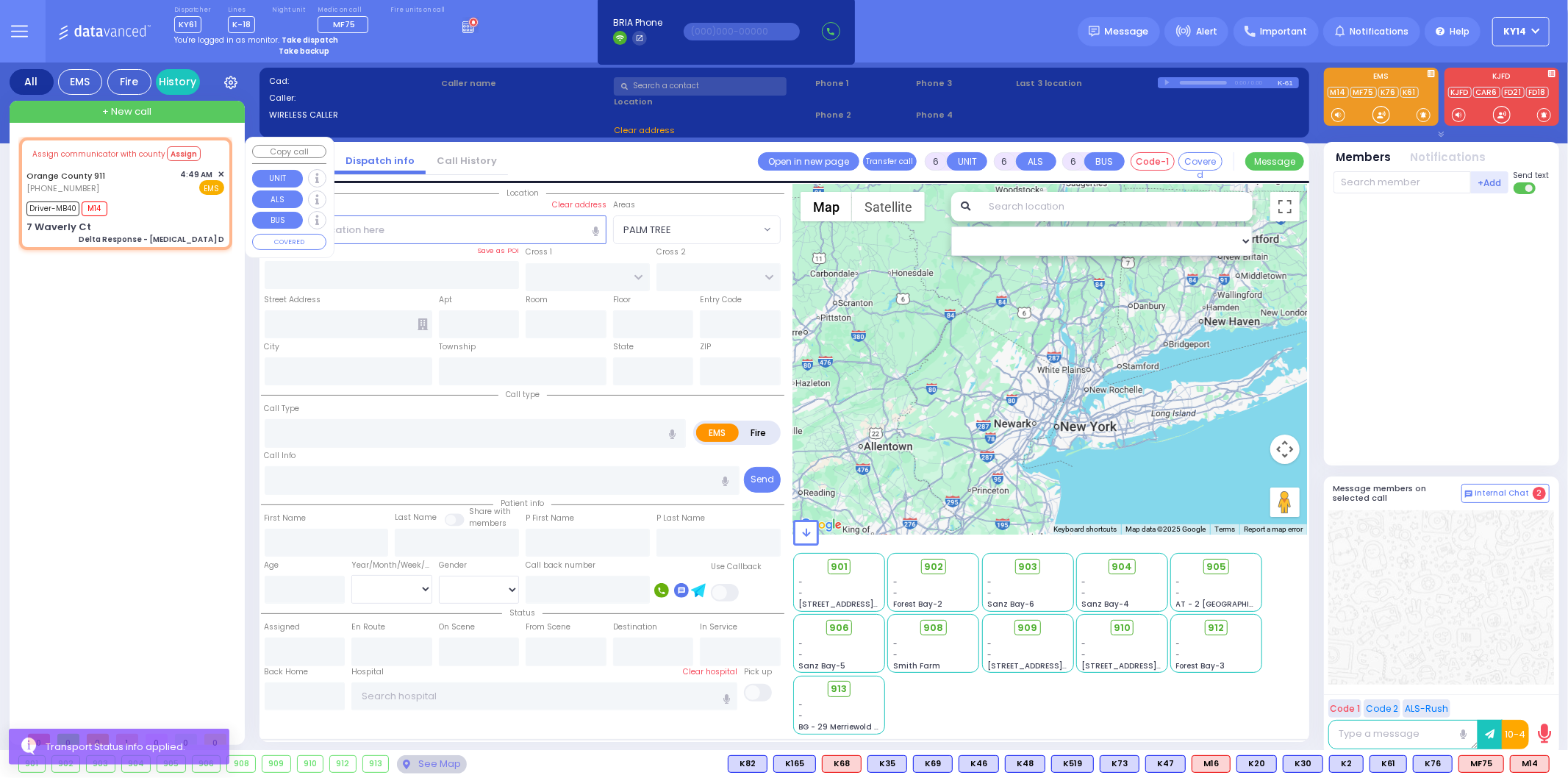
type input "[PERSON_NAME]"
type input "62"
select select "Year"
select select "[DEMOGRAPHIC_DATA]"
type input "04:51"
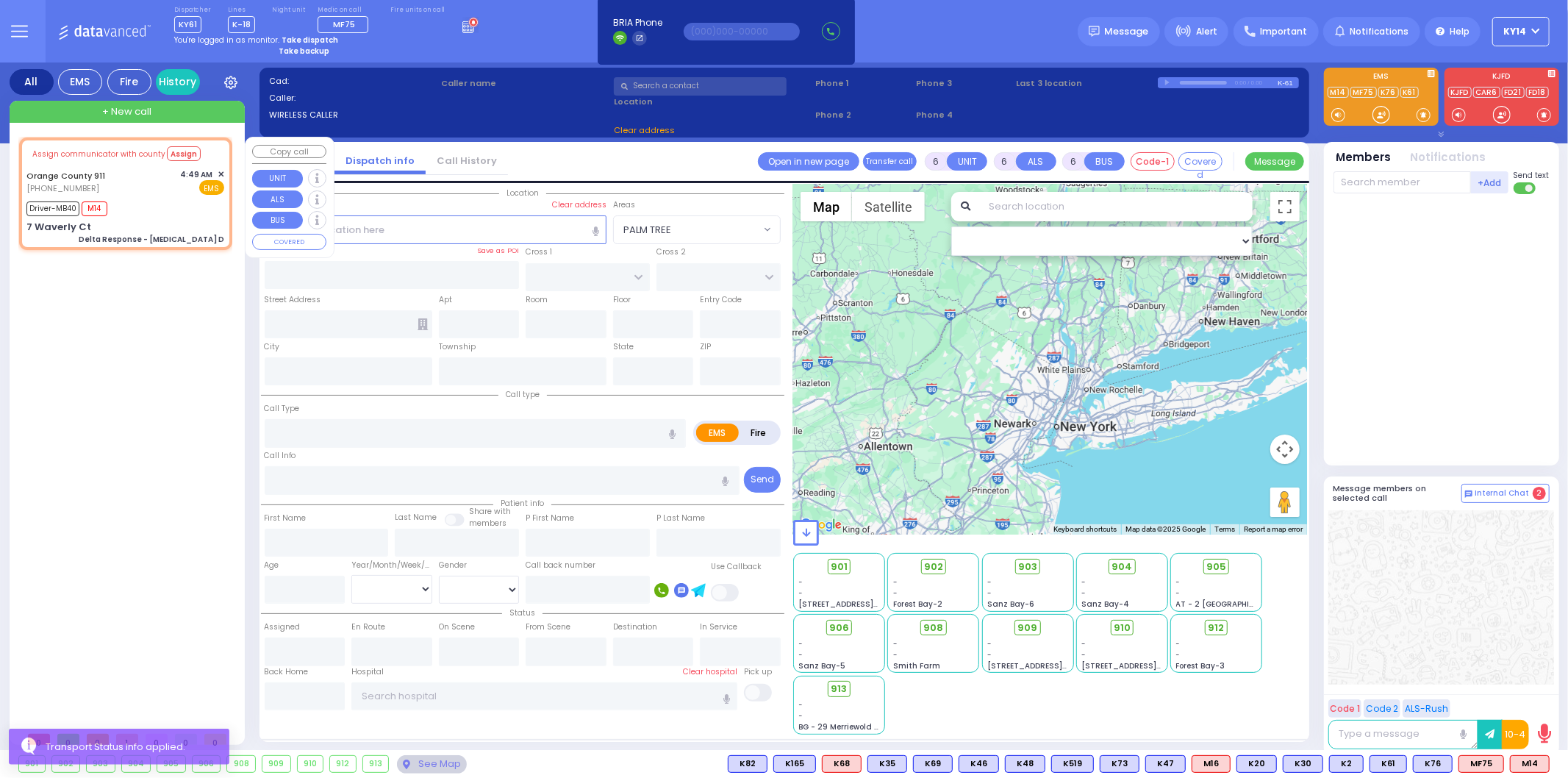
type input "04:51"
type input "05:05"
type input "05:20"
type input "05:42"
type input "06:00"
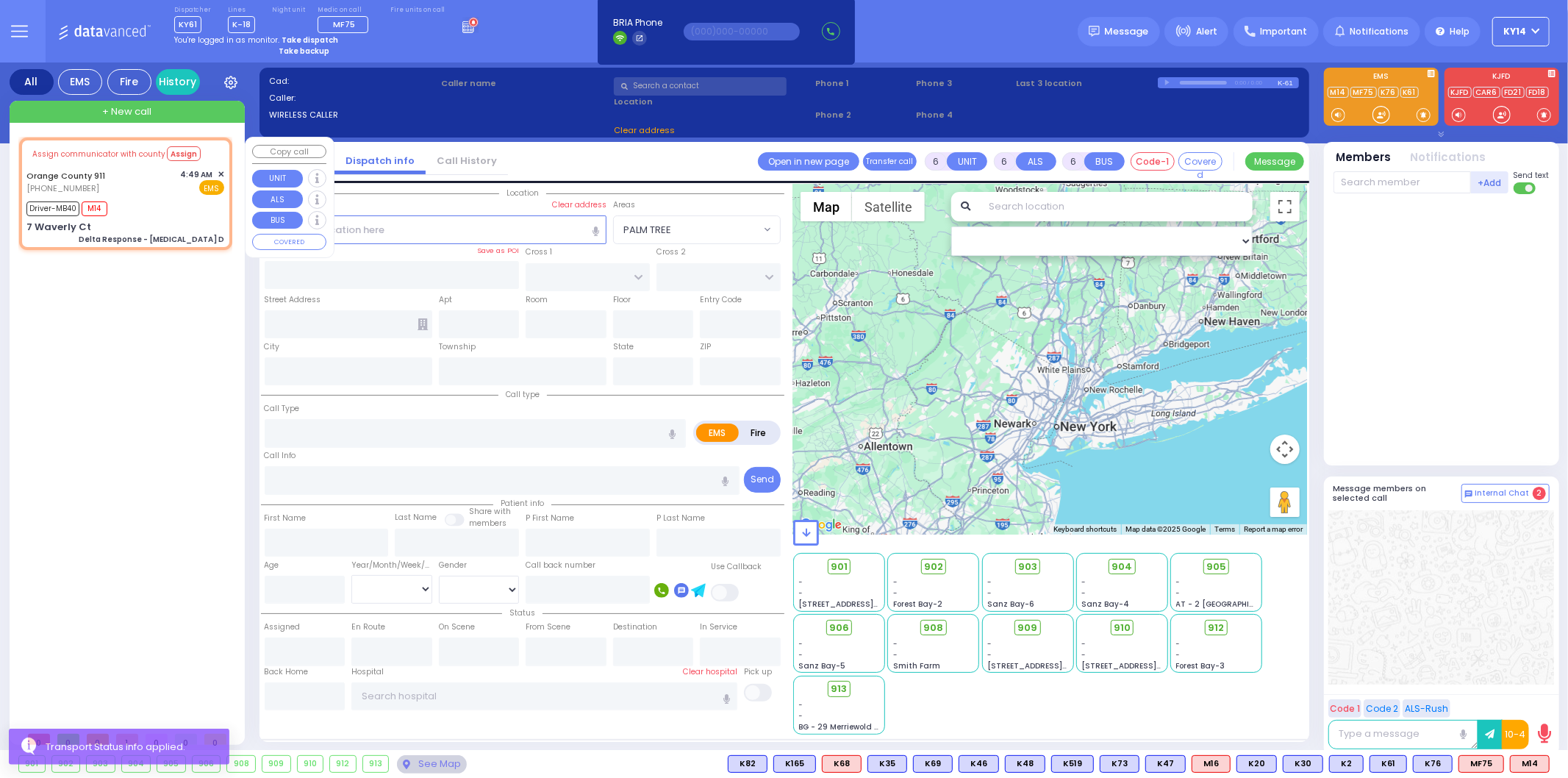
type input "[GEOGRAPHIC_DATA] [STREET_ADDRESS]"
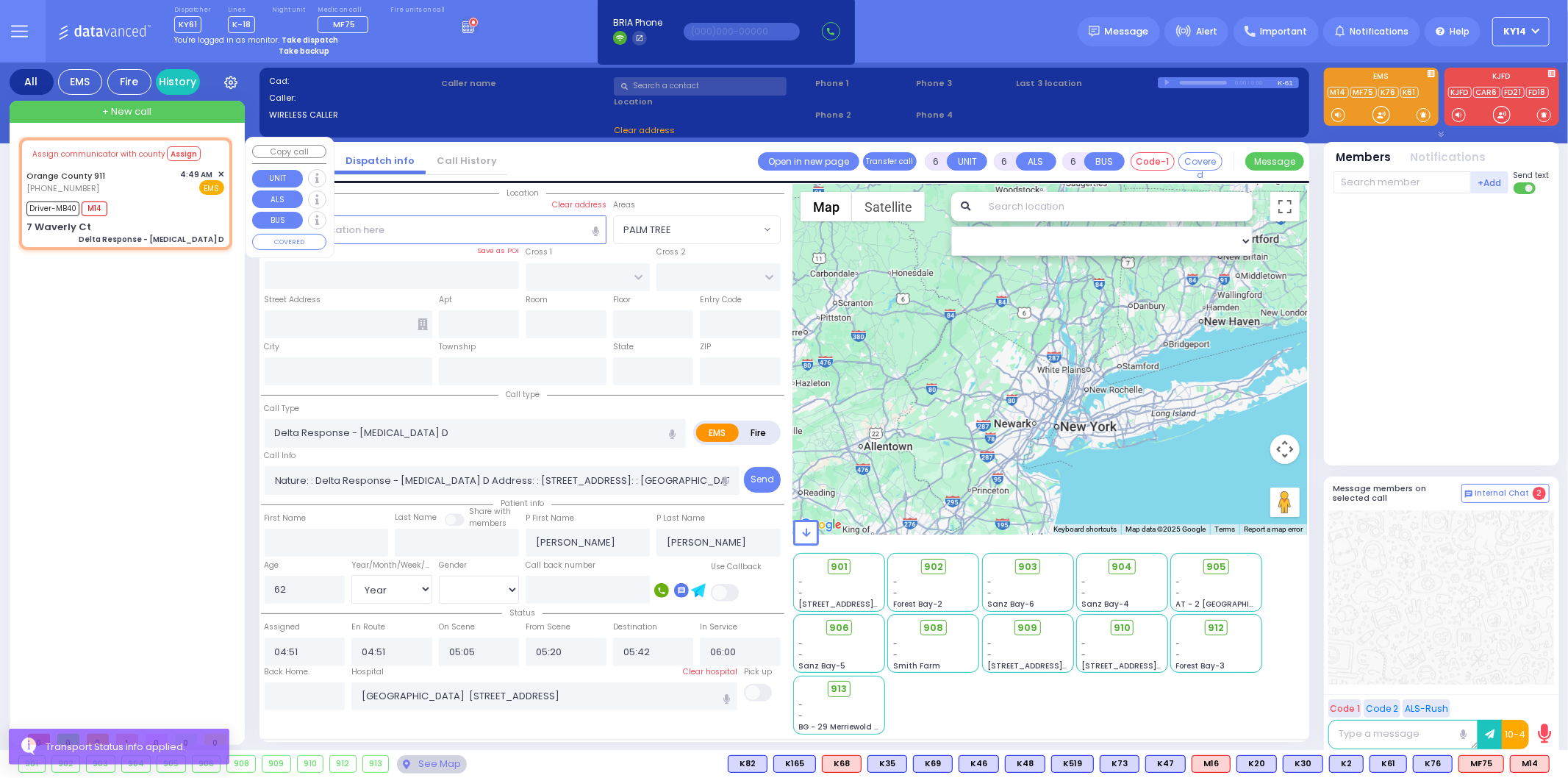
select select "Hatzalah Garages"
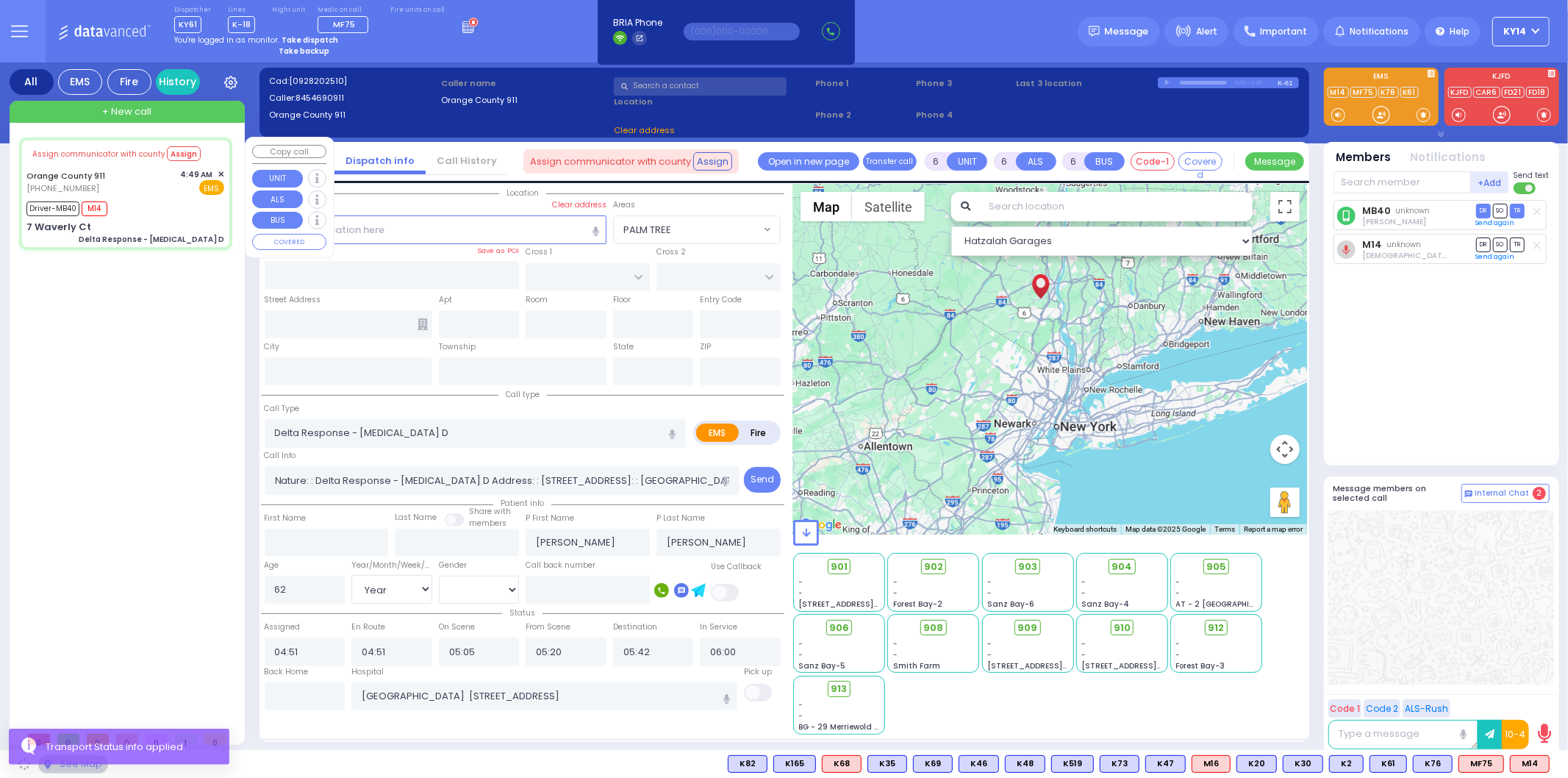
type input "7 Waverly Ct"
type input "Monroe"
type input "[US_STATE]"
type input "10930"
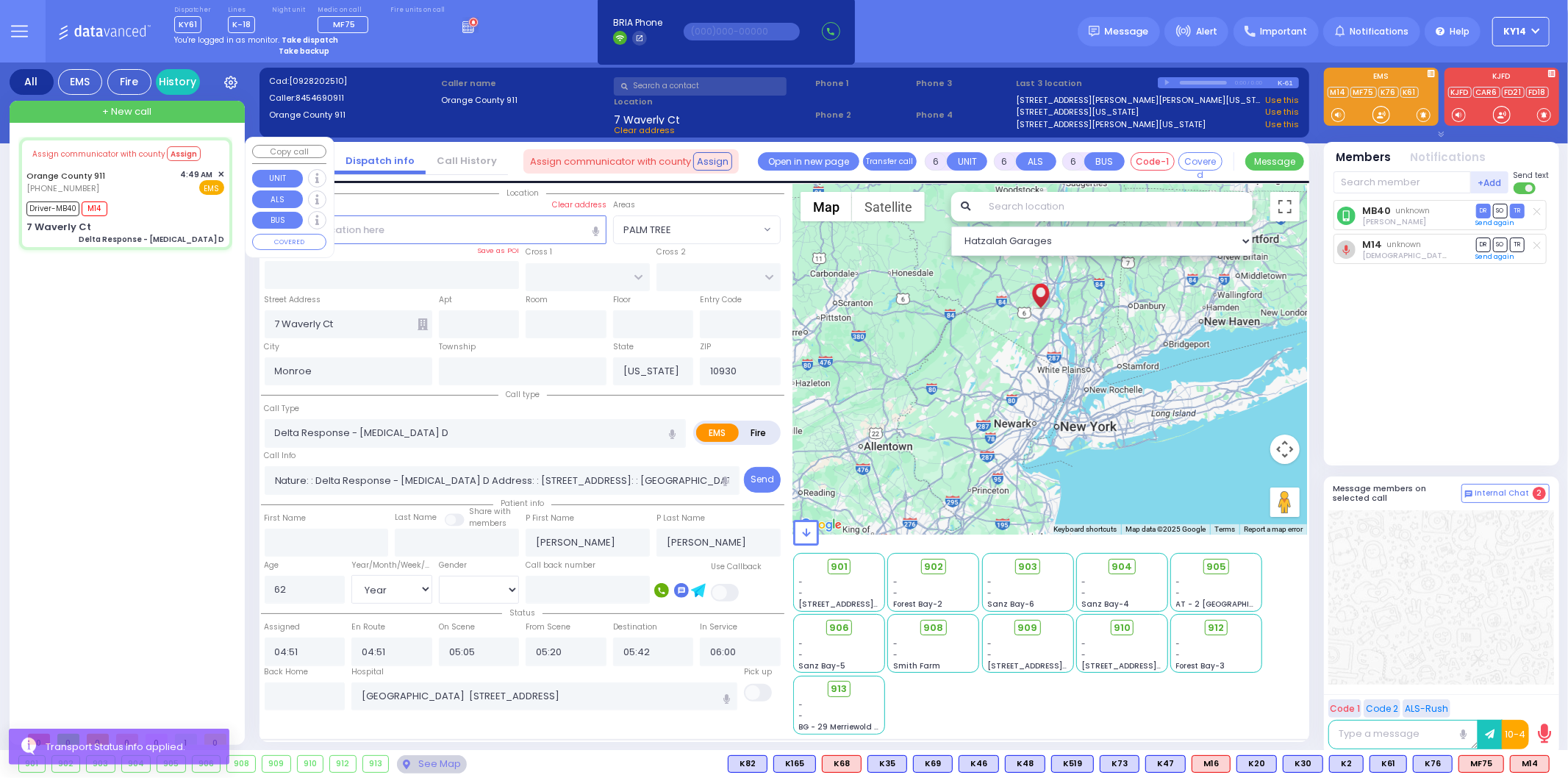
select select
radio input "true"
select select "Year"
select select "[DEMOGRAPHIC_DATA]"
select select "Hatzalah Garages"
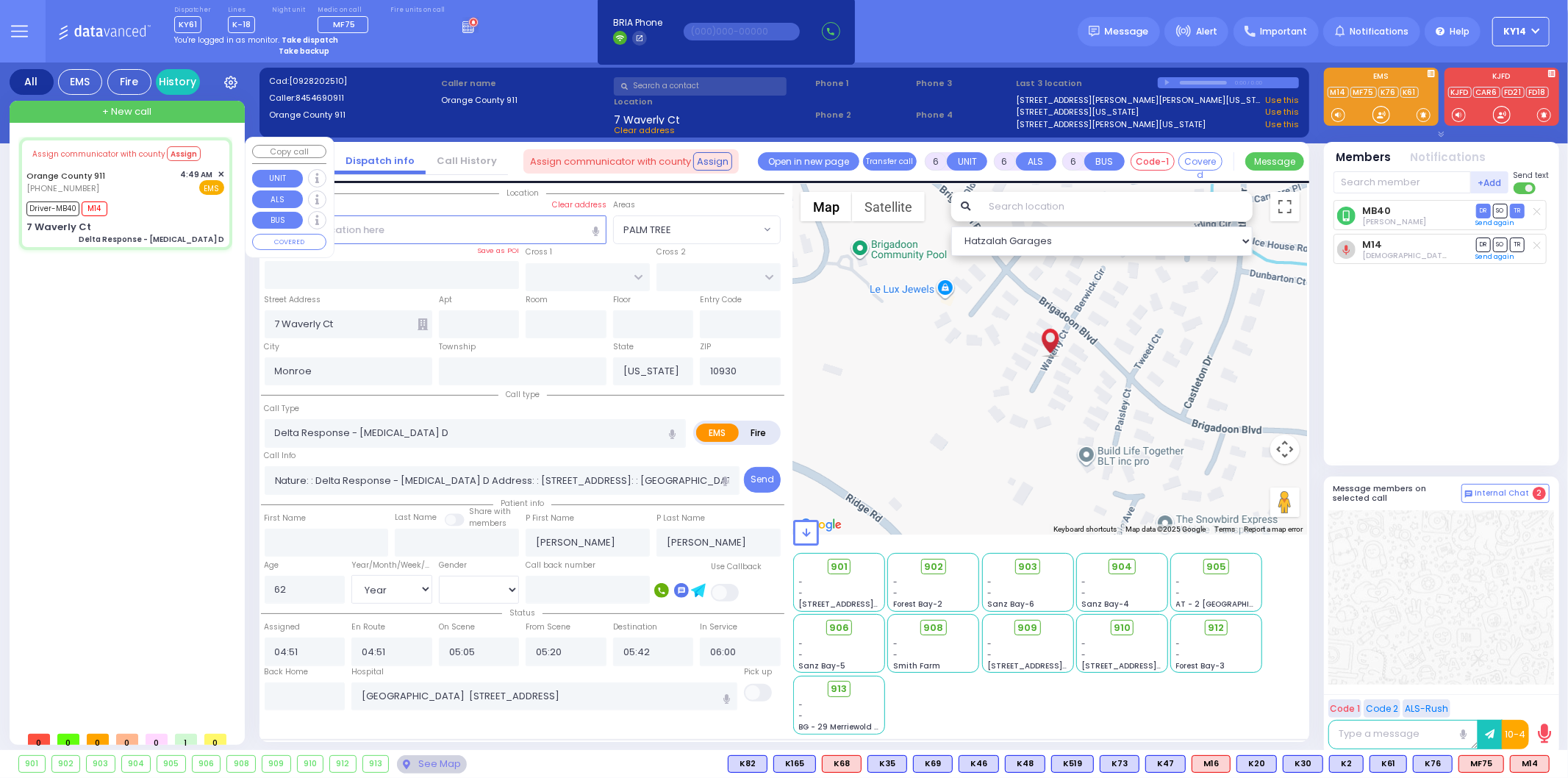
click at [222, 169] on span "✕" at bounding box center [221, 175] width 6 height 13
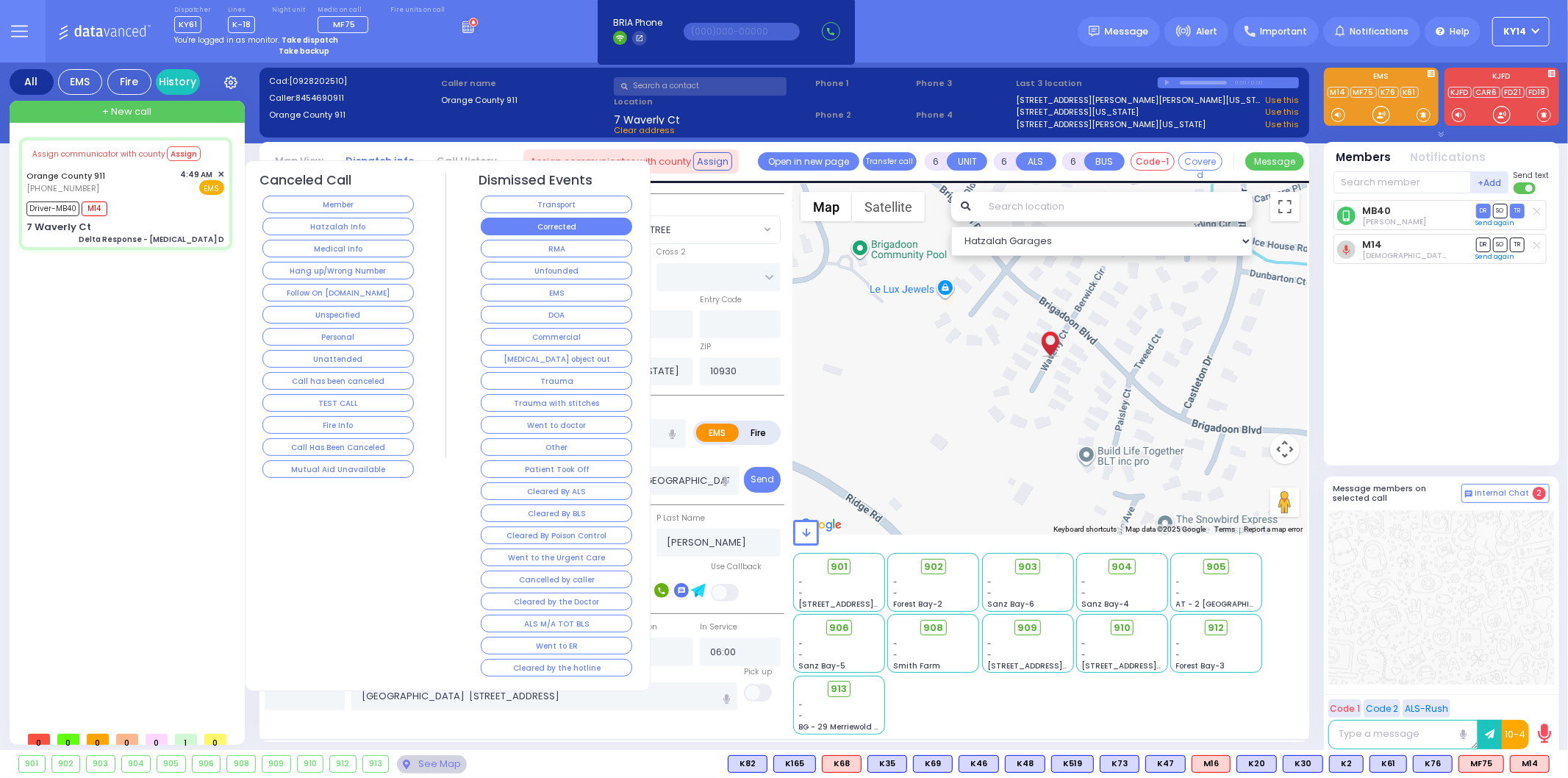
click at [550, 230] on button "Corrected" at bounding box center [556, 226] width 152 height 18
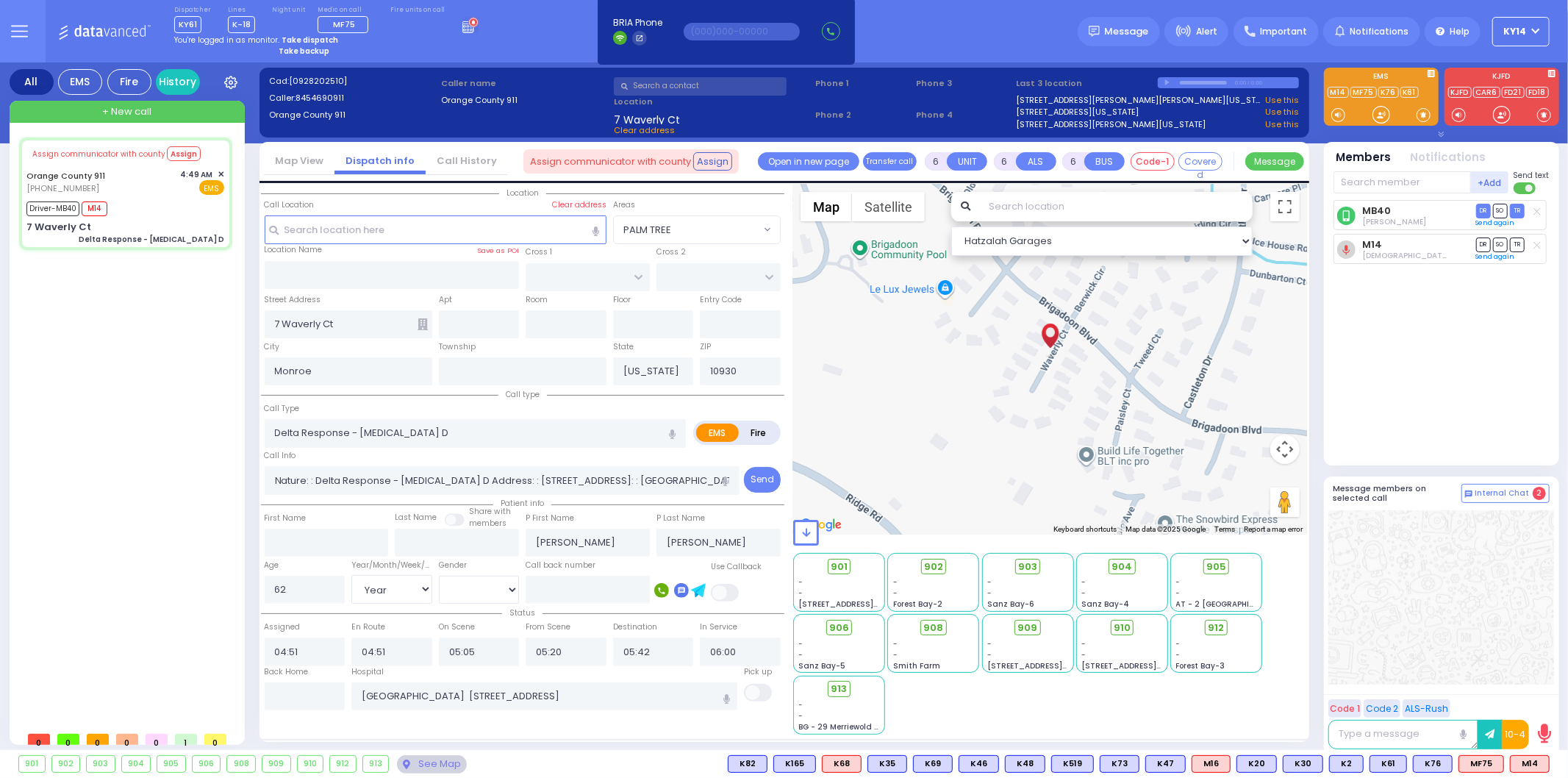
select select
radio input "true"
select select
